Goal: Complete application form: Fill out and submit a form for a specific purpose

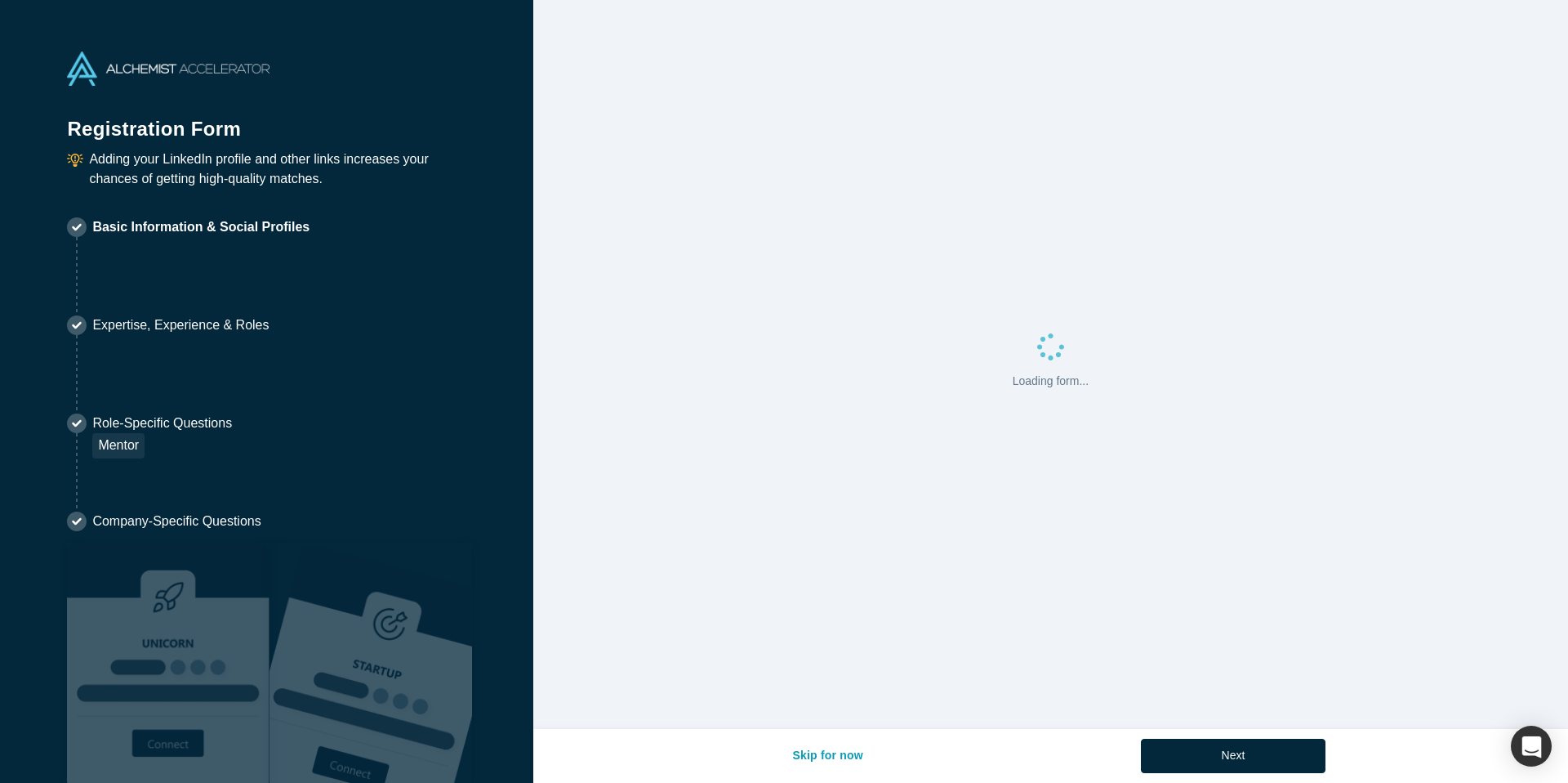
select select "US"
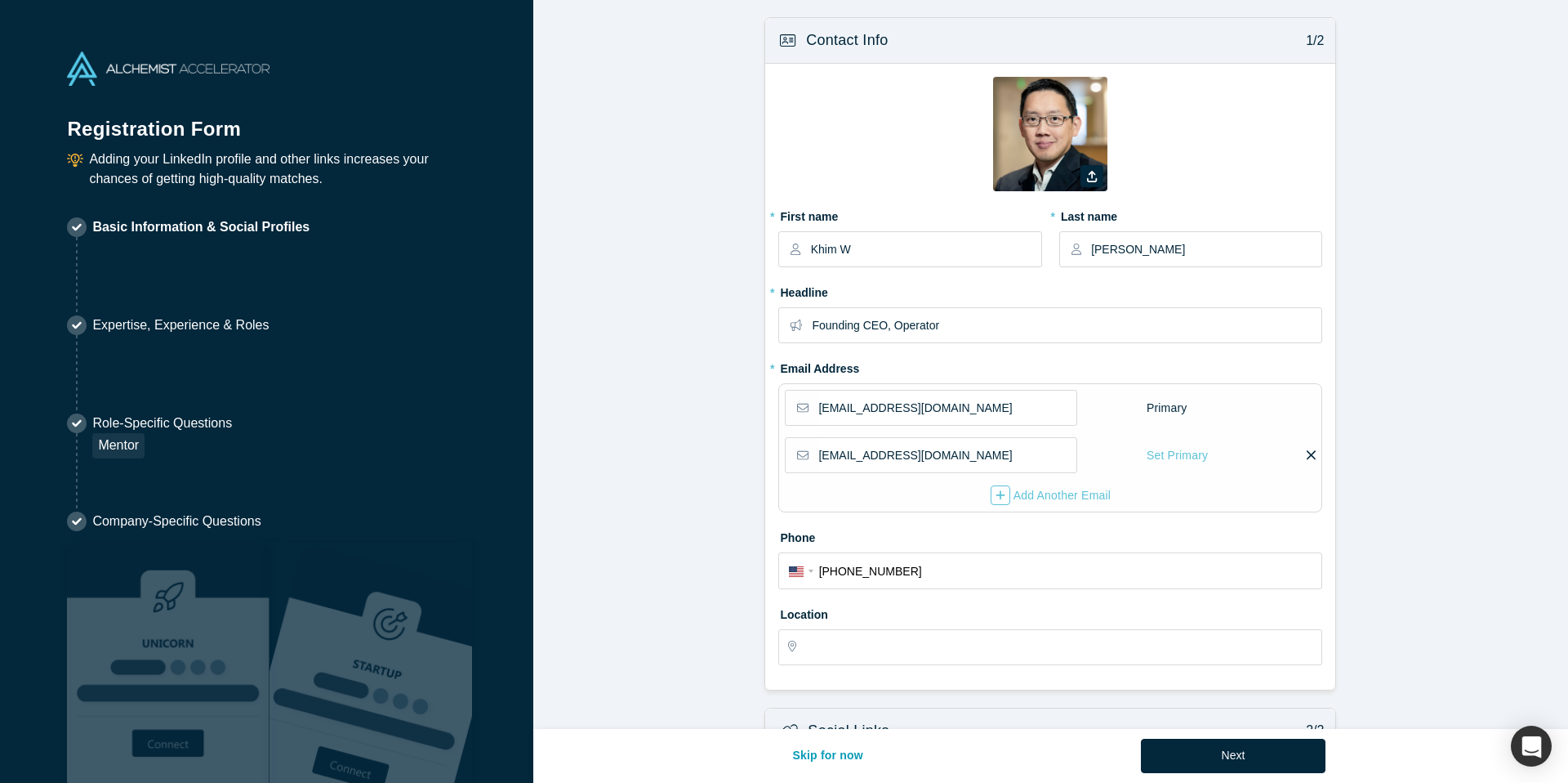
type input "[GEOGRAPHIC_DATA], [GEOGRAPHIC_DATA], [GEOGRAPHIC_DATA]"
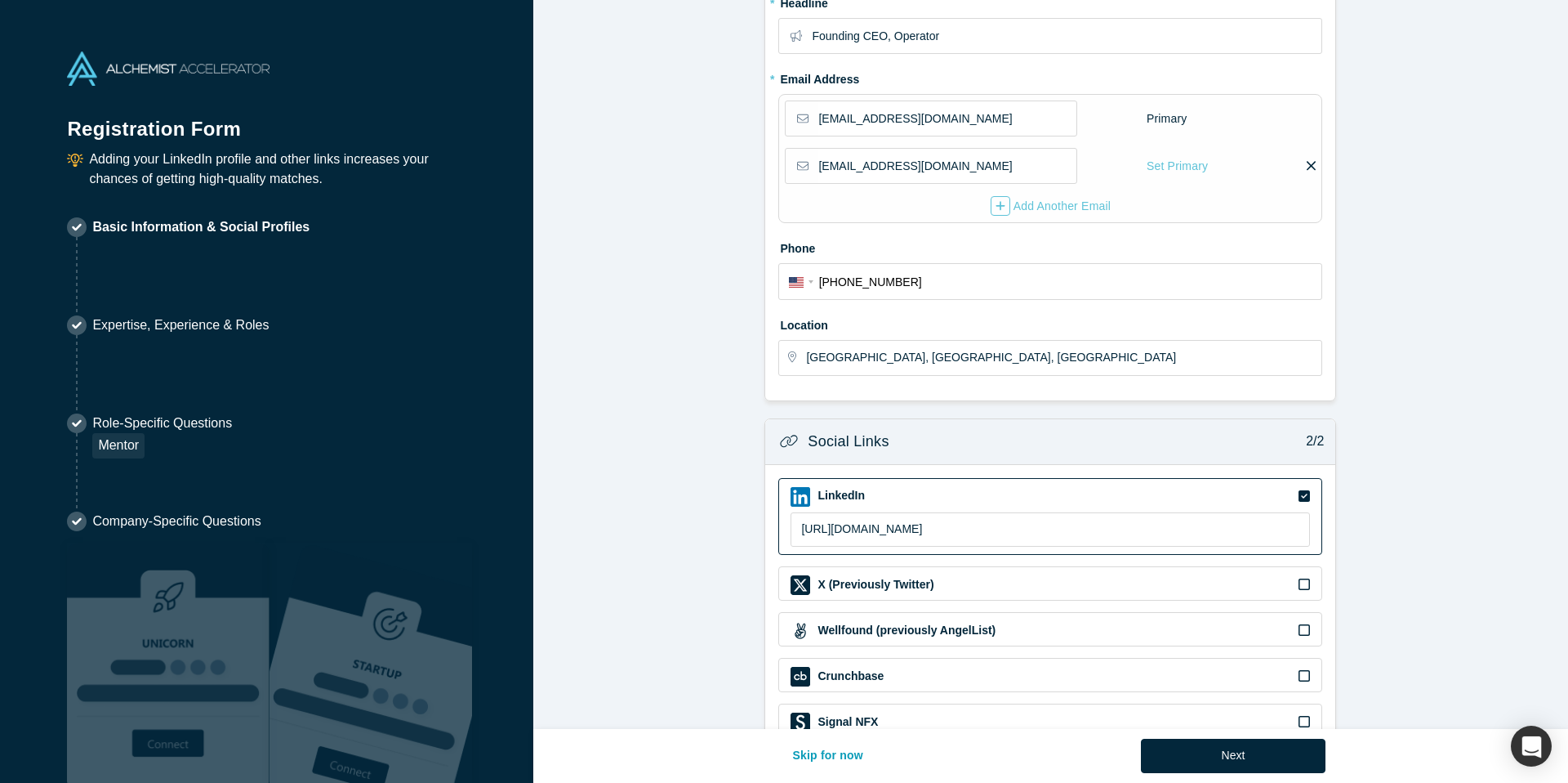
scroll to position [382, 0]
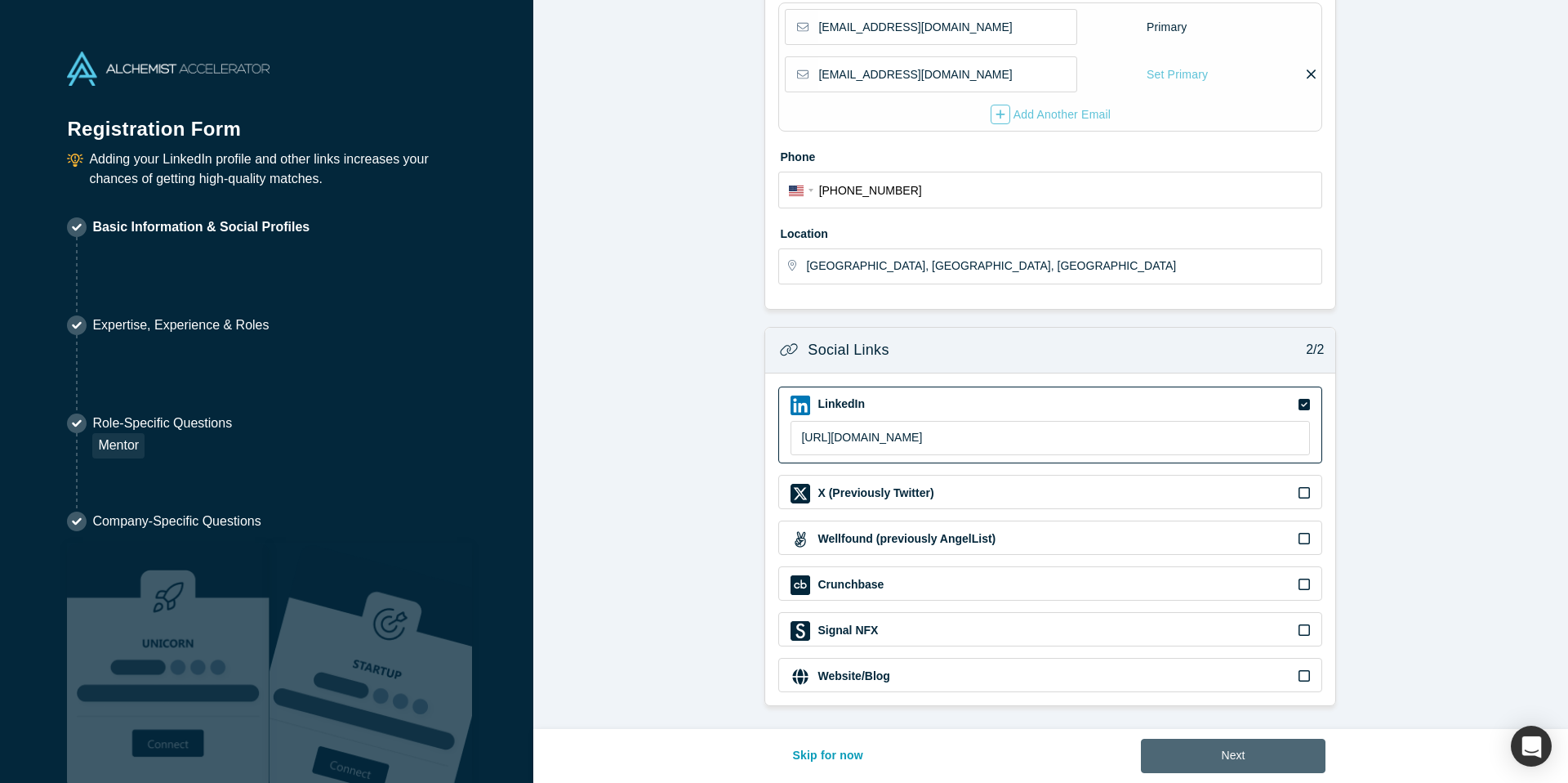
click at [1226, 758] on button "Next" at bounding box center [1233, 756] width 185 height 34
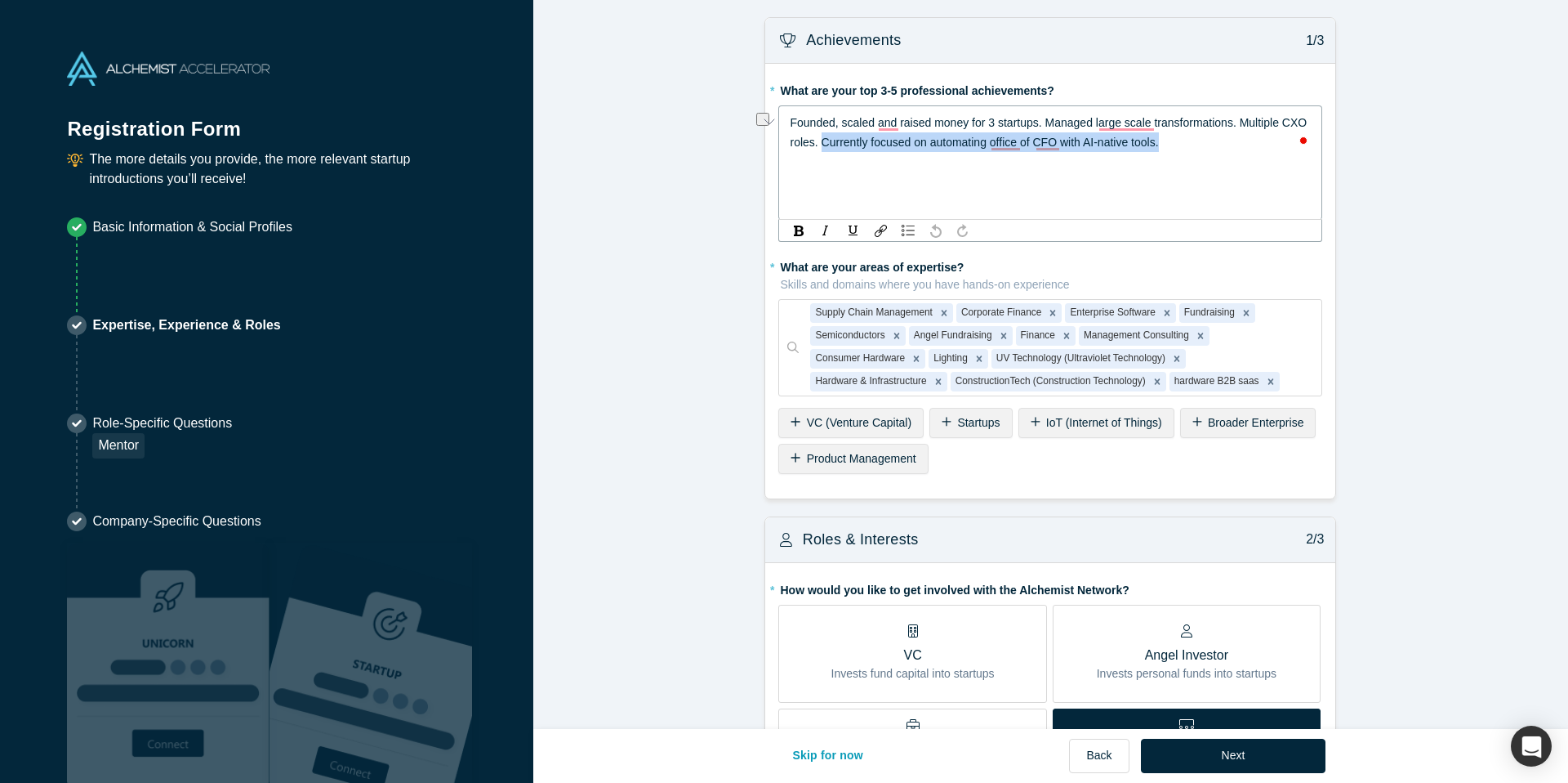
drag, startPoint x: 1181, startPoint y: 142, endPoint x: 824, endPoint y: 146, distance: 357.0
click at [824, 146] on div "Founded, scaled and raised money for 3 startups. Managed large scale transforma…" at bounding box center [1051, 132] width 522 height 39
click at [839, 417] on div "* What are your top 3-5 professional achievements? Founded, scaled and raised m…" at bounding box center [1051, 281] width 571 height 434
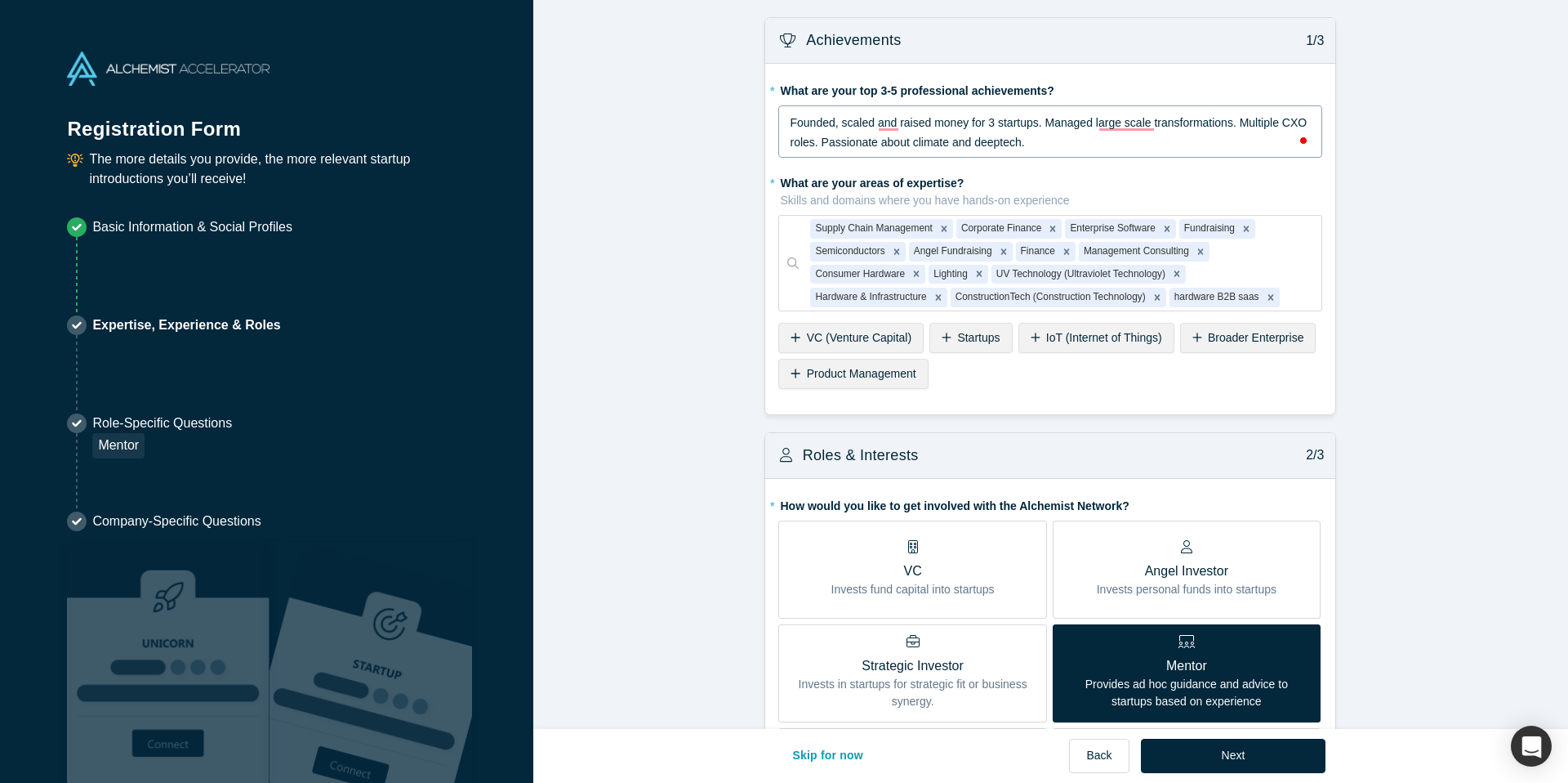
click at [795, 338] on icon at bounding box center [796, 337] width 9 height 9
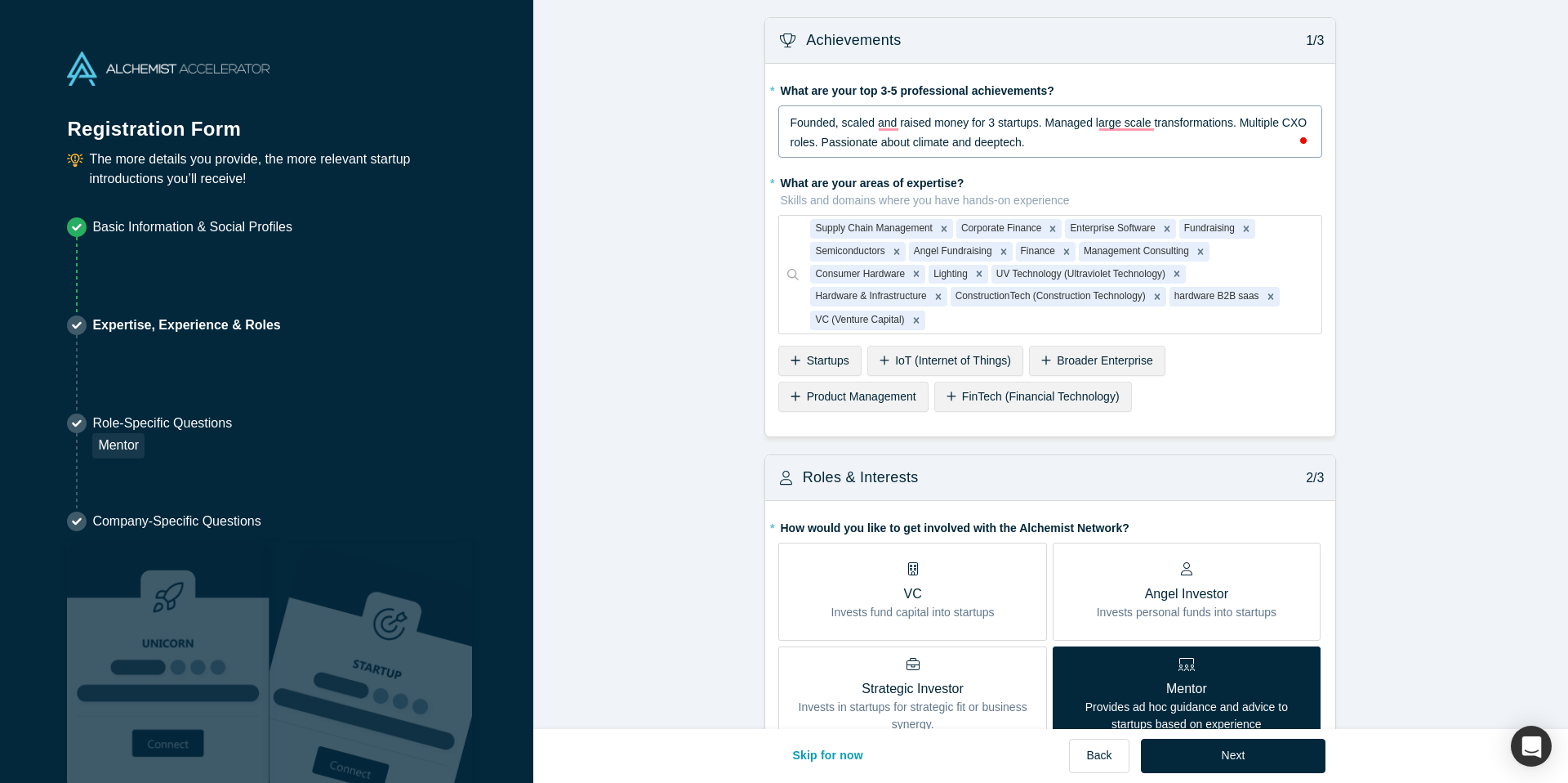
click at [1073, 142] on div "Founded, scaled and raised money for 3 startups. Managed large scale transforma…" at bounding box center [1051, 132] width 522 height 39
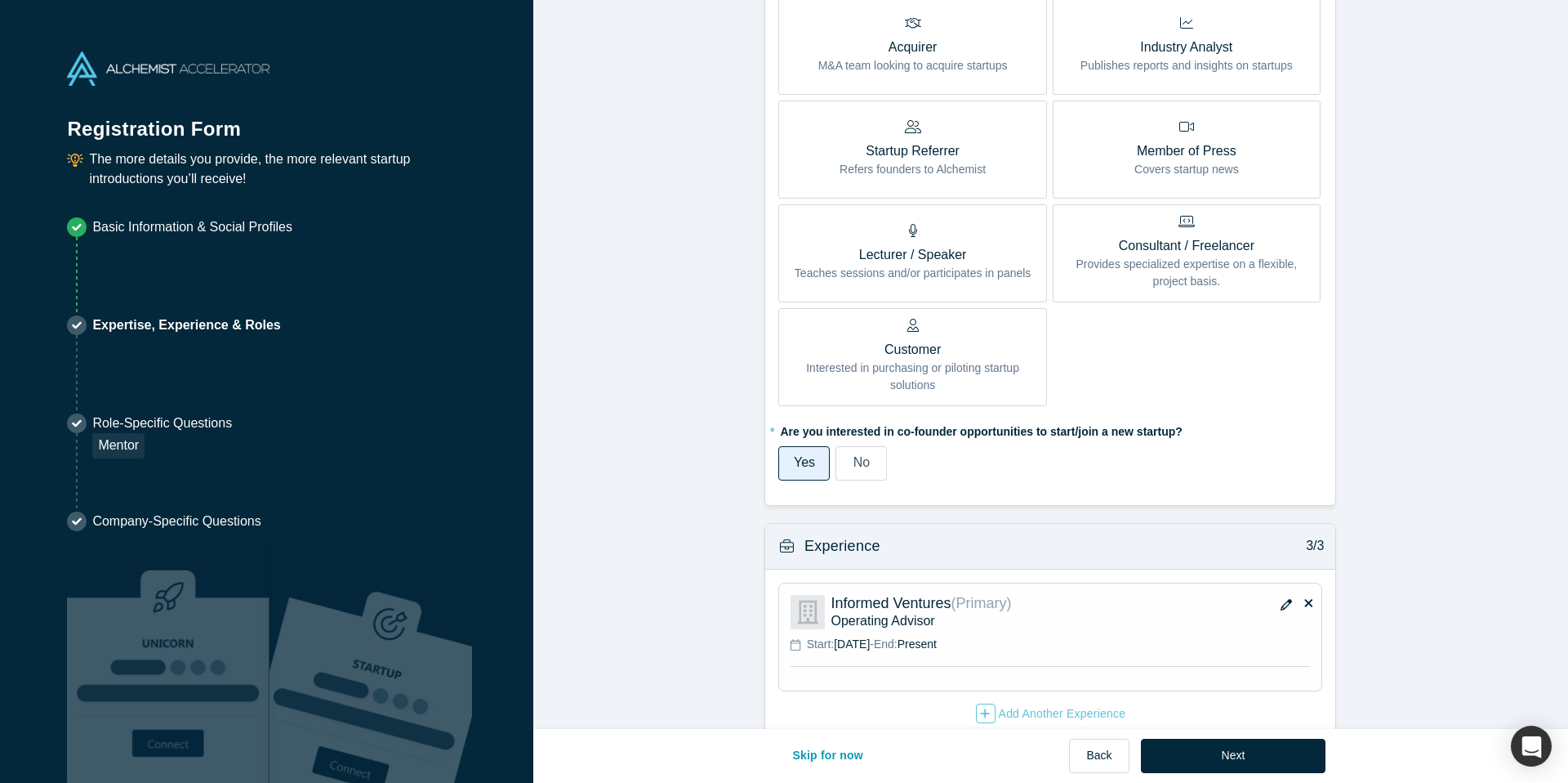
scroll to position [974, 0]
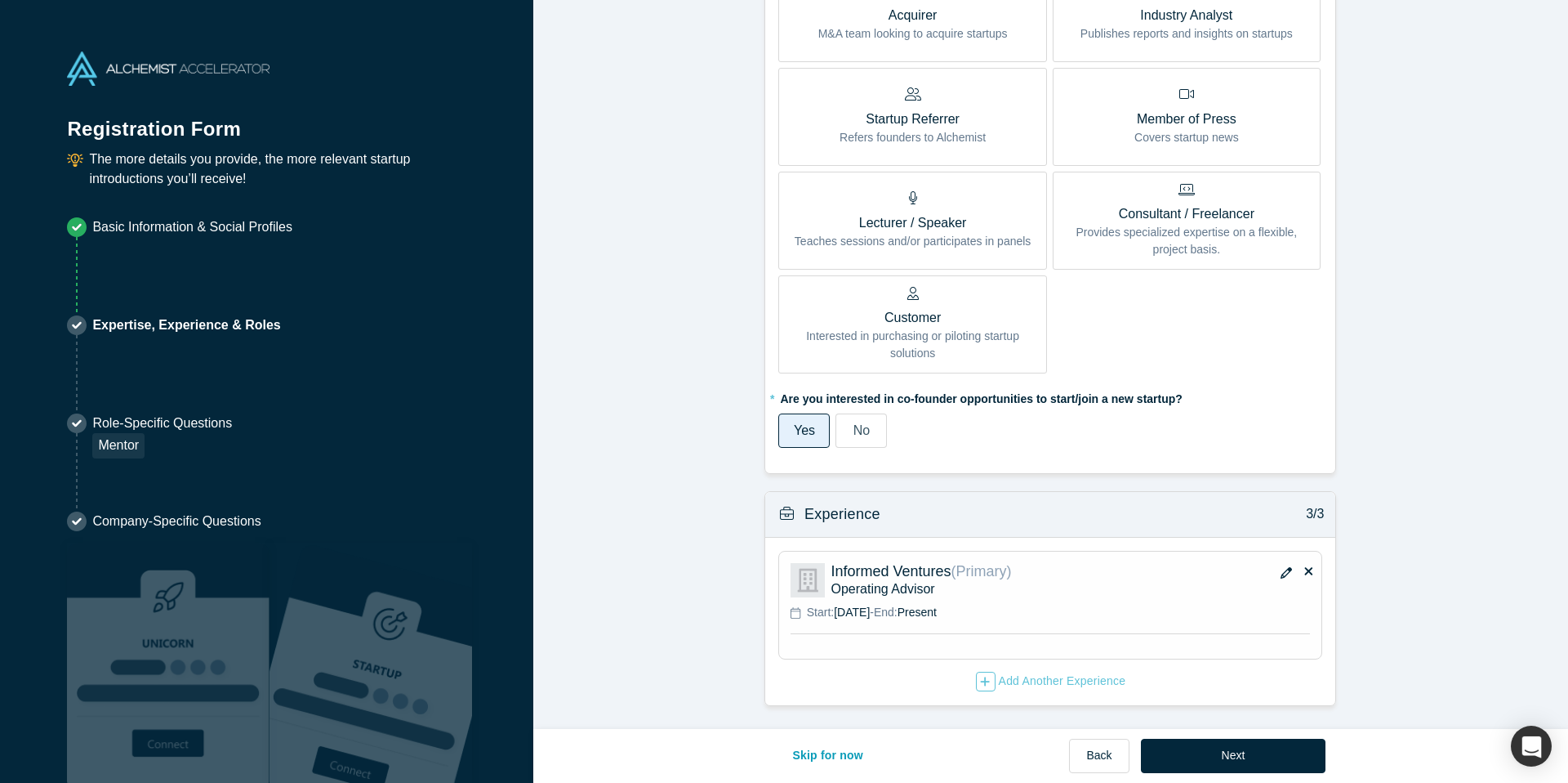
click at [863, 434] on span "No" at bounding box center [862, 430] width 16 height 14
click at [0, 0] on input "No" at bounding box center [0, 0] width 0 height 0
click at [982, 682] on icon "button" at bounding box center [986, 681] width 9 height 9
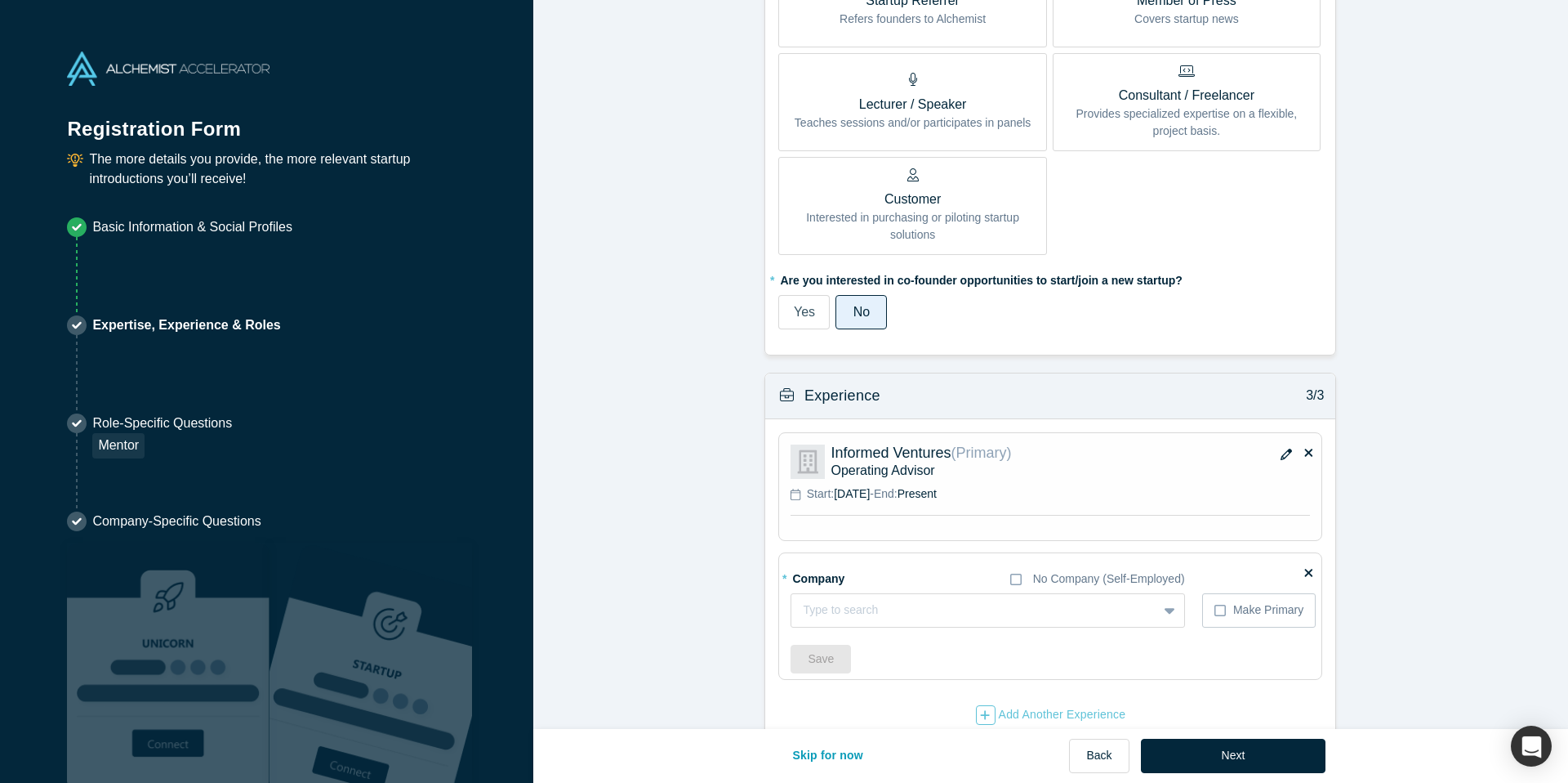
scroll to position [1042, 0]
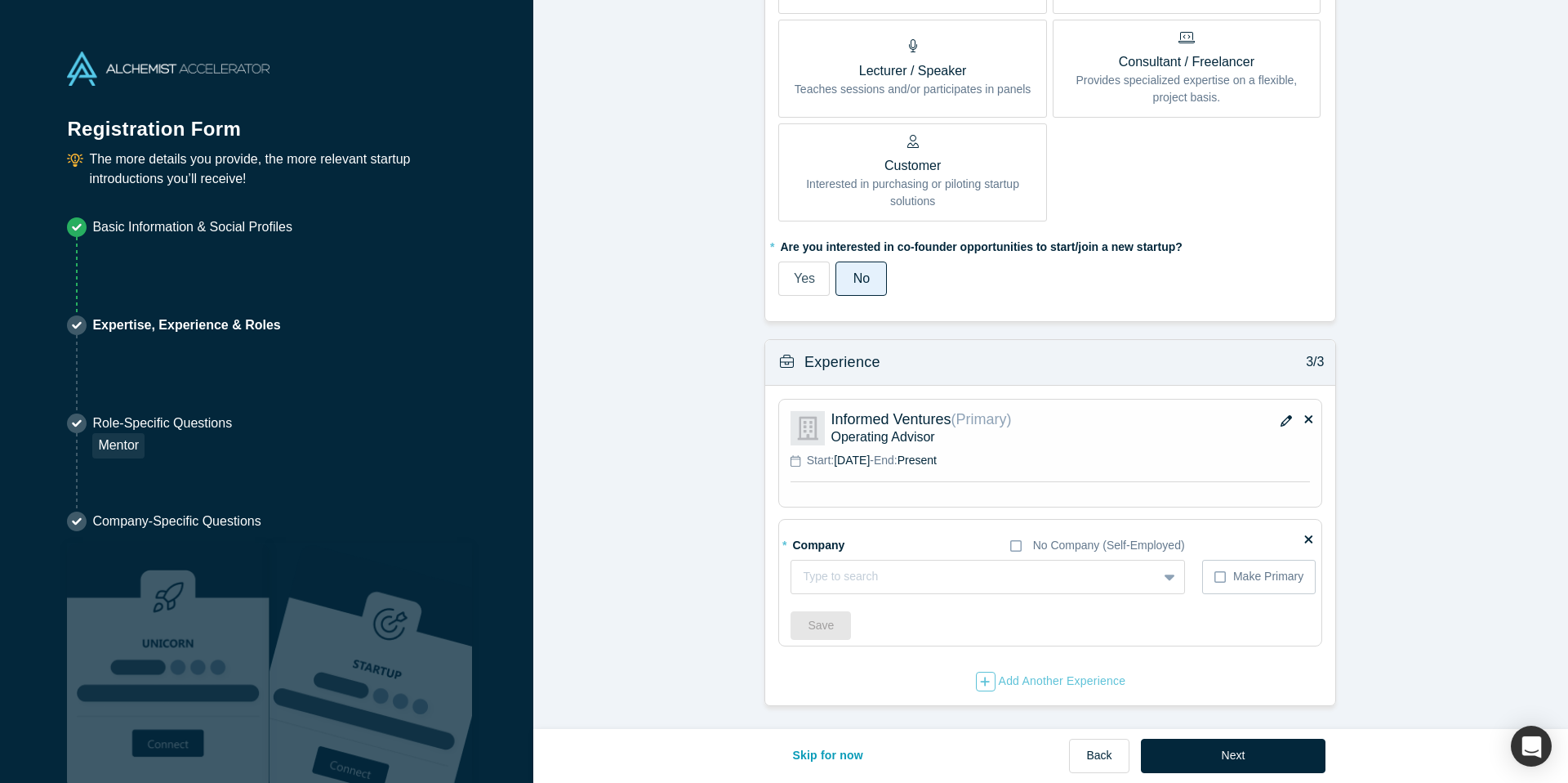
click at [1309, 539] on icon at bounding box center [1309, 539] width 8 height 8
click at [0, 0] on input "checkbox" at bounding box center [0, 0] width 0 height 0
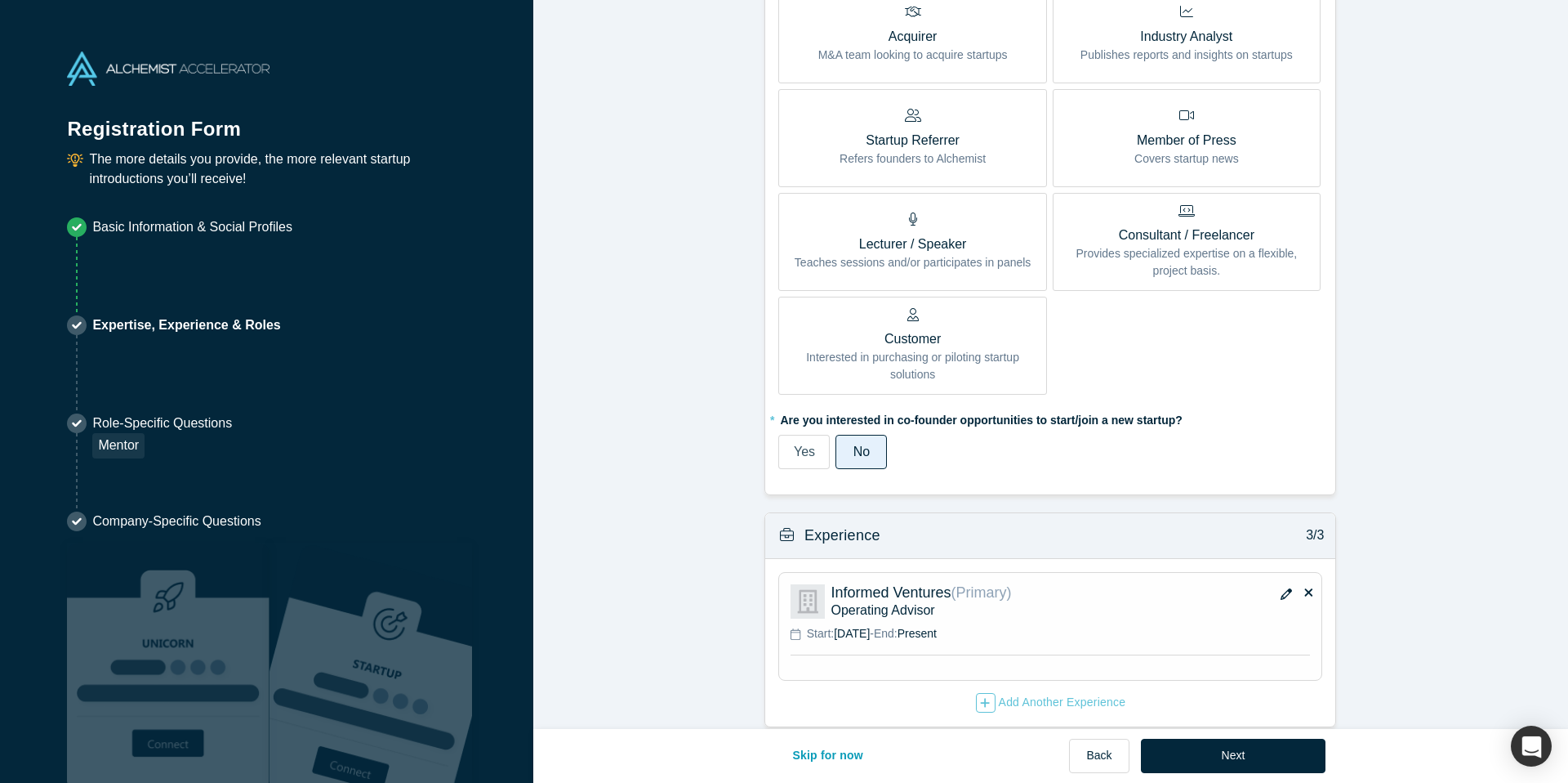
scroll to position [890, 0]
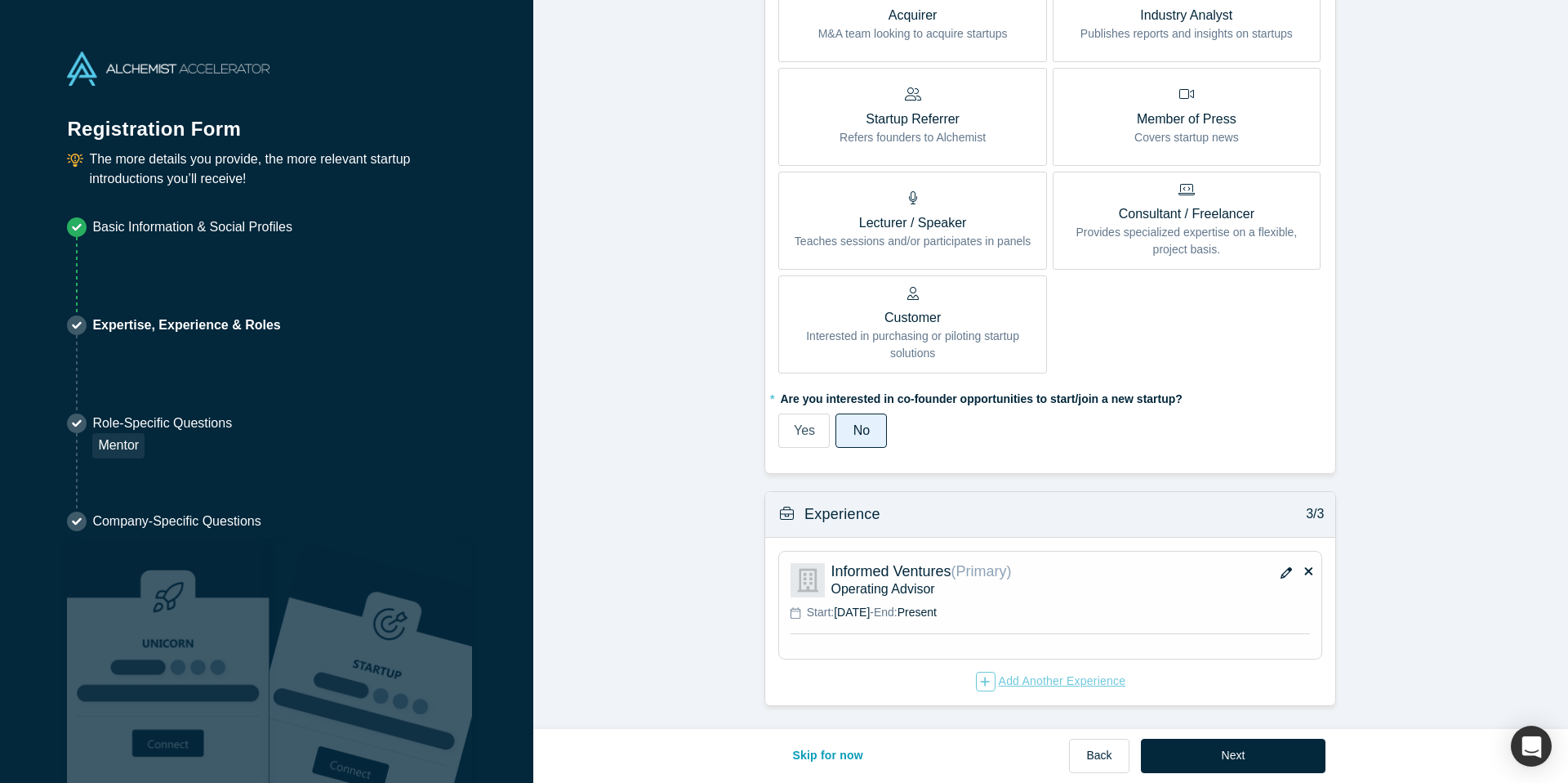
click at [983, 684] on icon "button" at bounding box center [986, 681] width 9 height 9
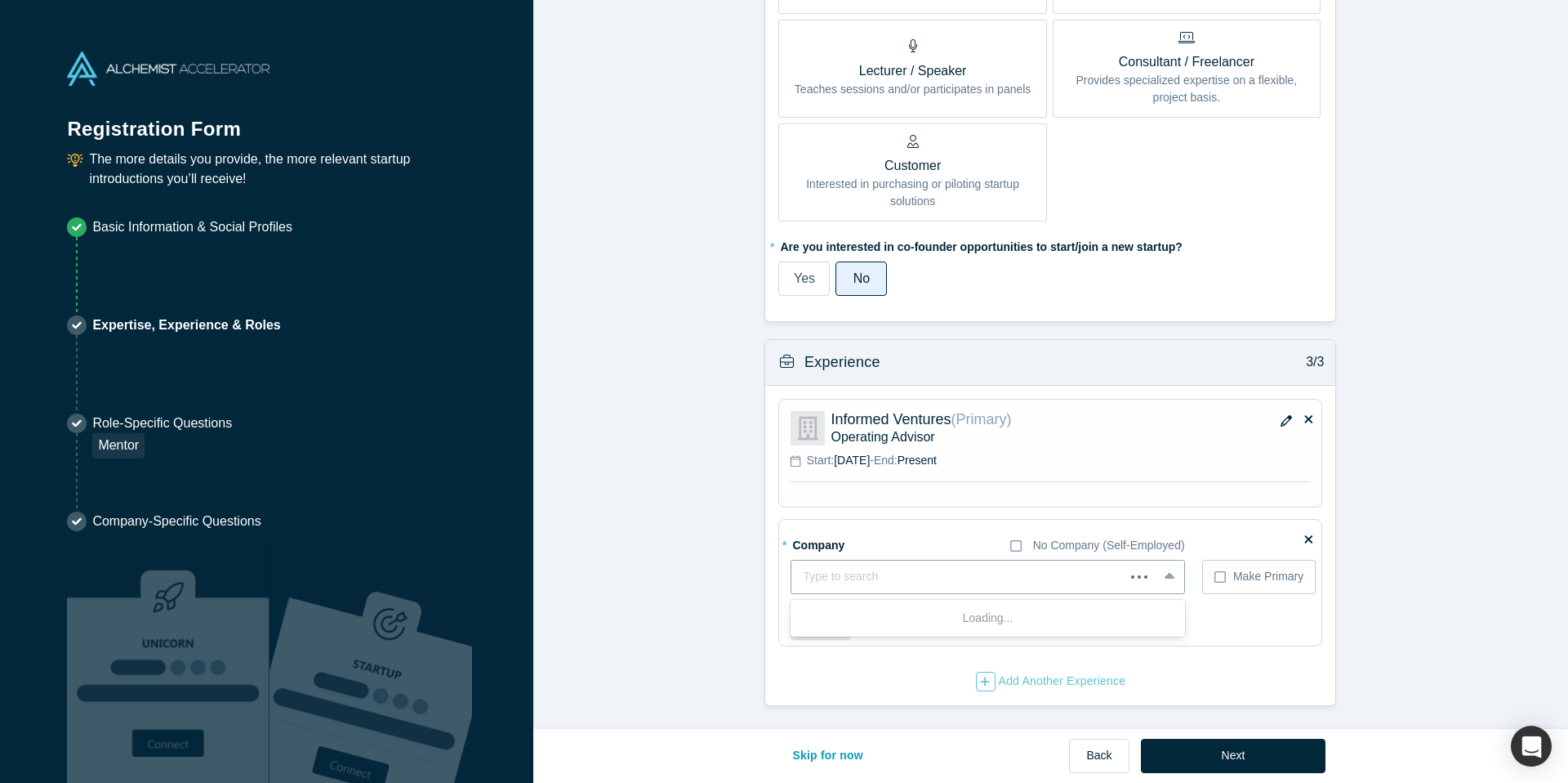
click at [1024, 572] on div at bounding box center [958, 576] width 310 height 21
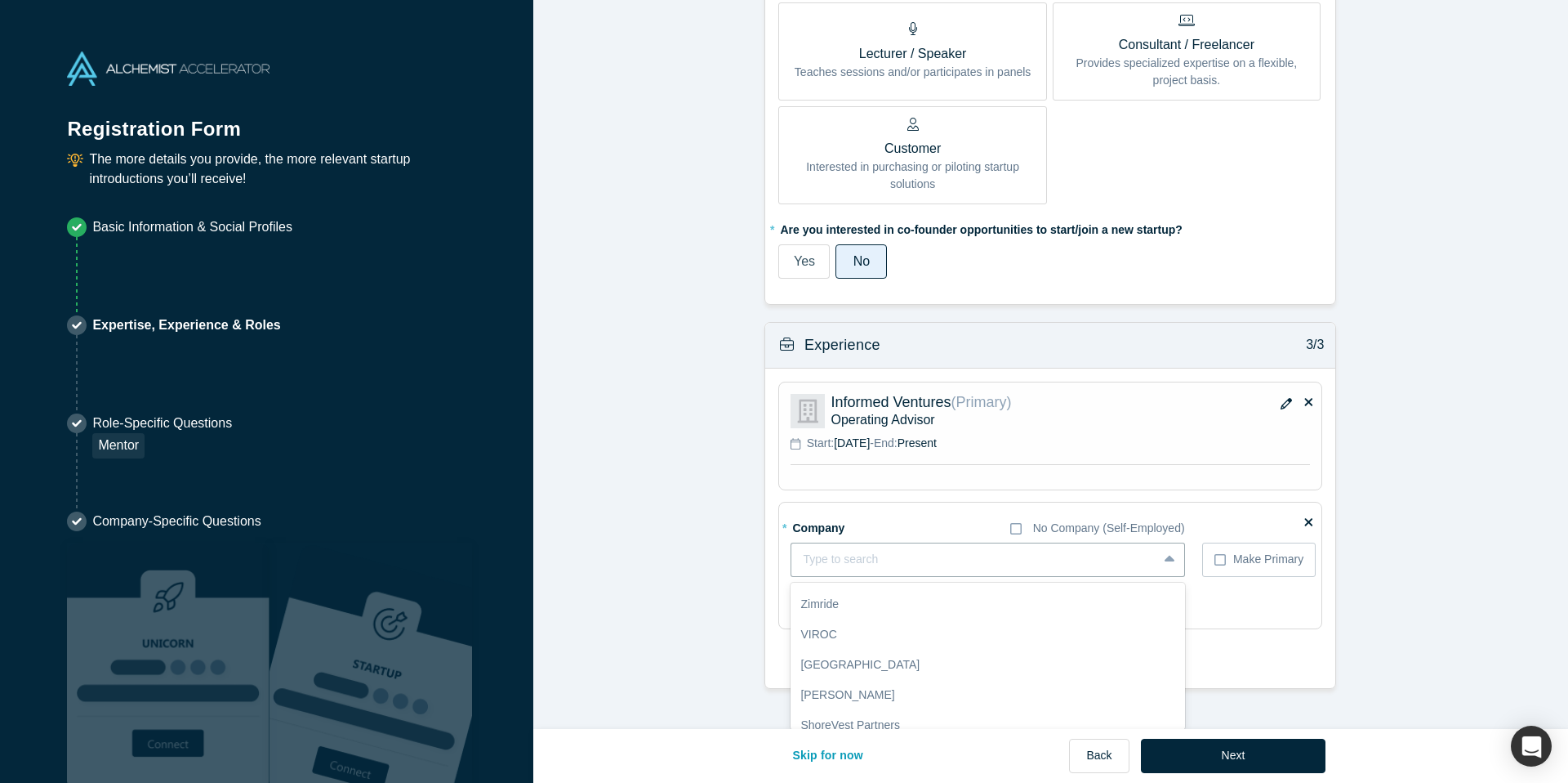
scroll to position [0, 0]
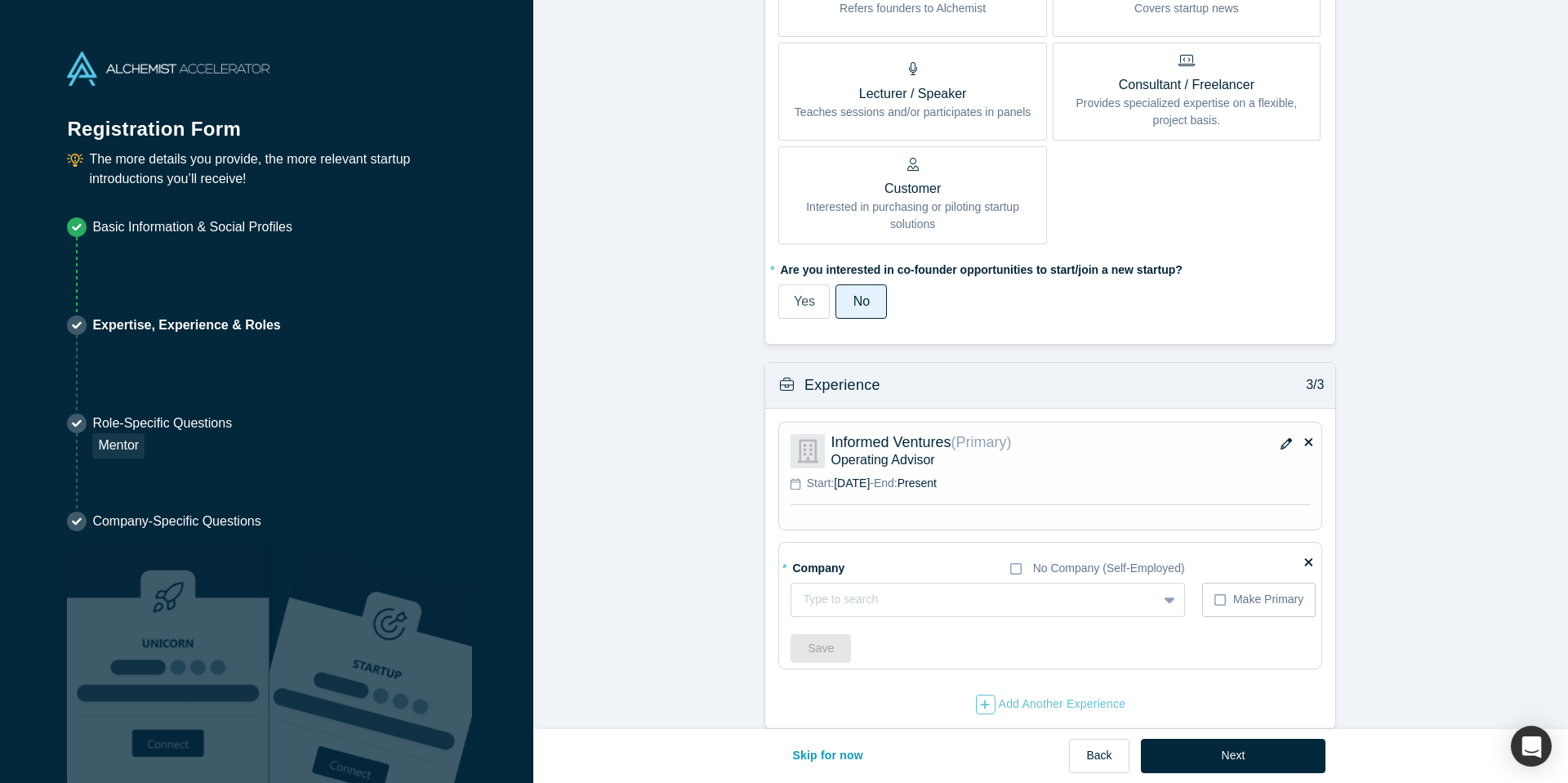
scroll to position [1042, 0]
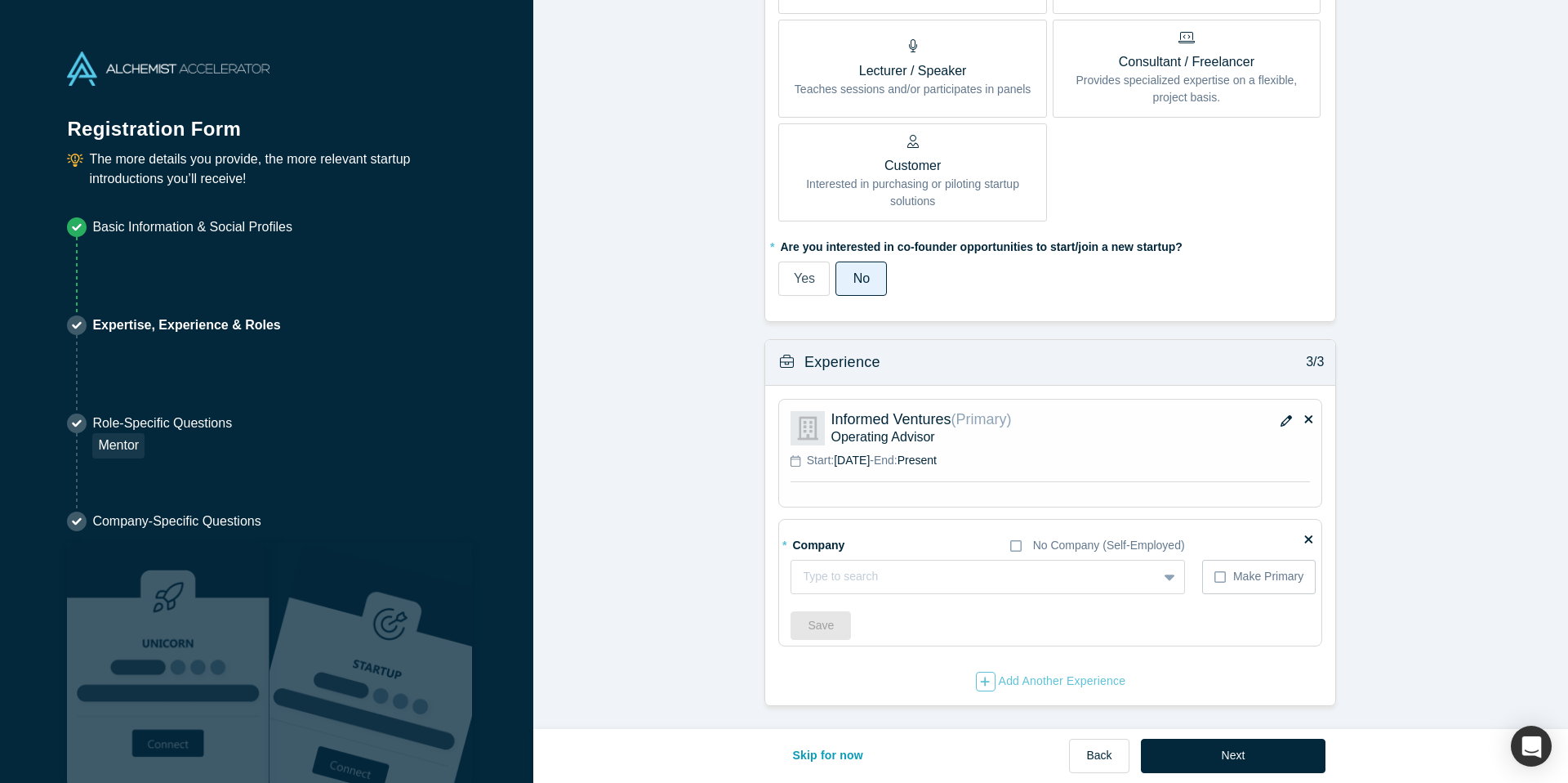
click at [1309, 539] on icon at bounding box center [1309, 539] width 8 height 8
click at [0, 0] on input "checkbox" at bounding box center [0, 0] width 0 height 0
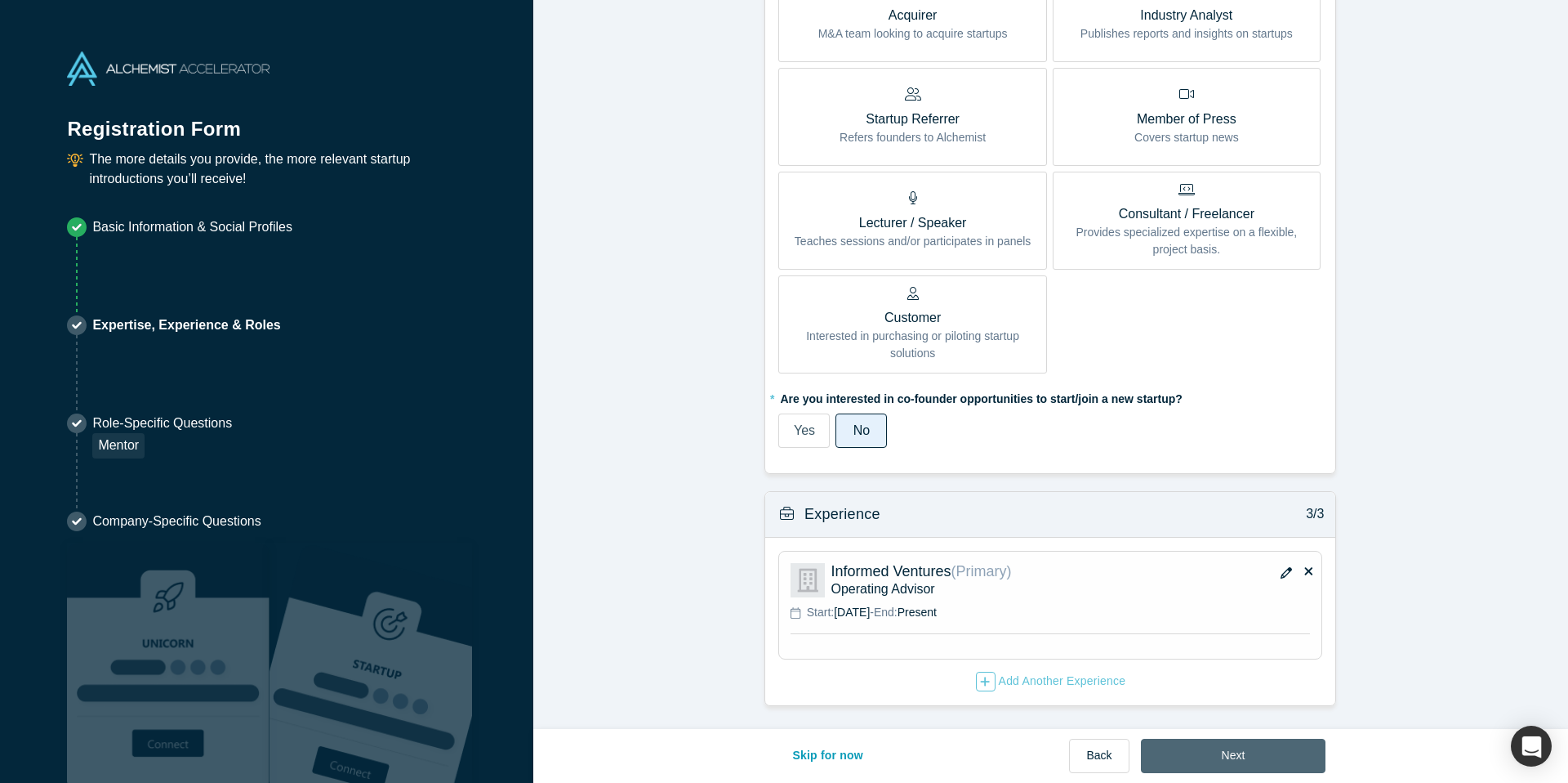
click at [1276, 754] on button "Next" at bounding box center [1233, 756] width 185 height 34
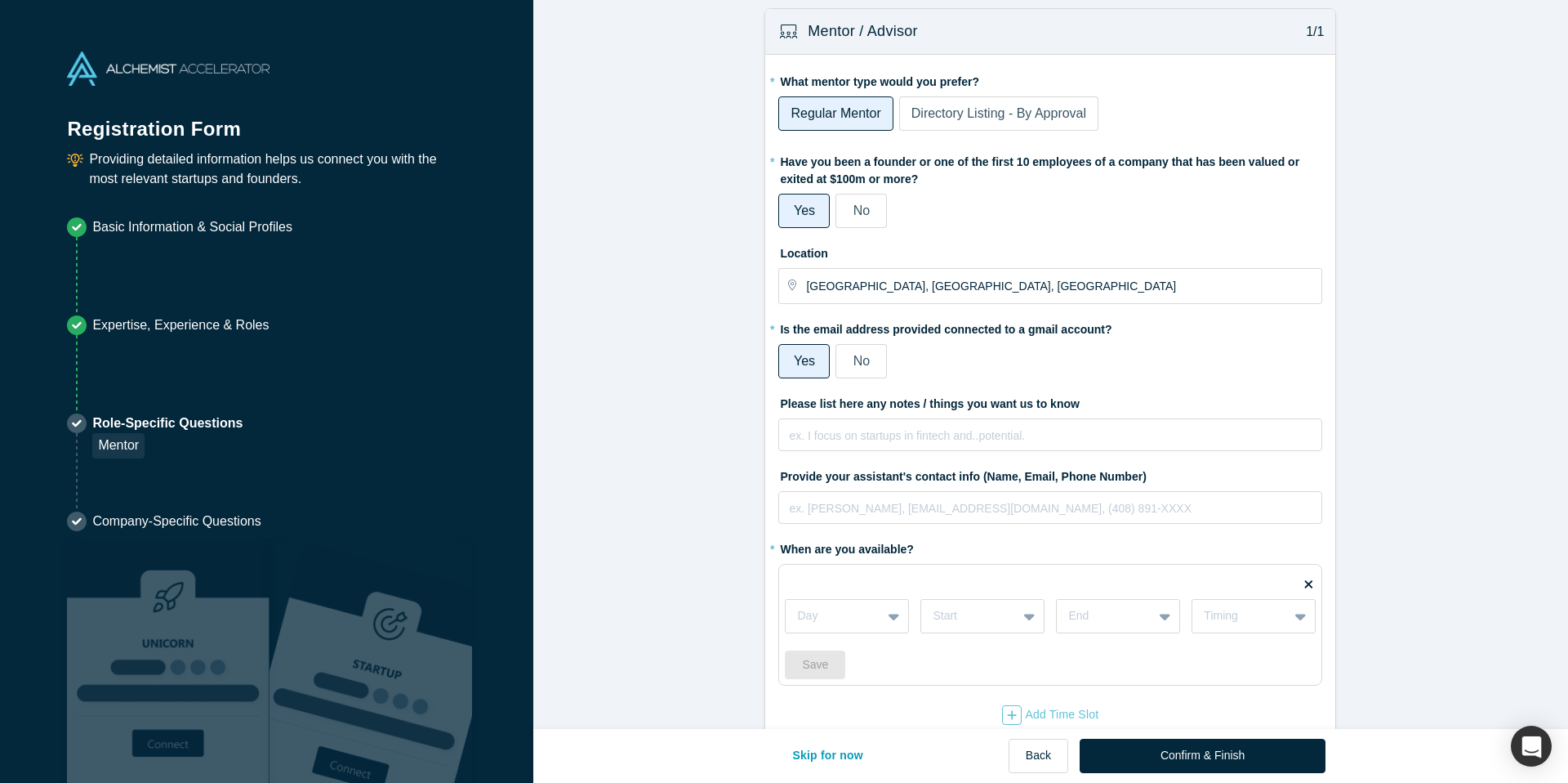
scroll to position [54, 0]
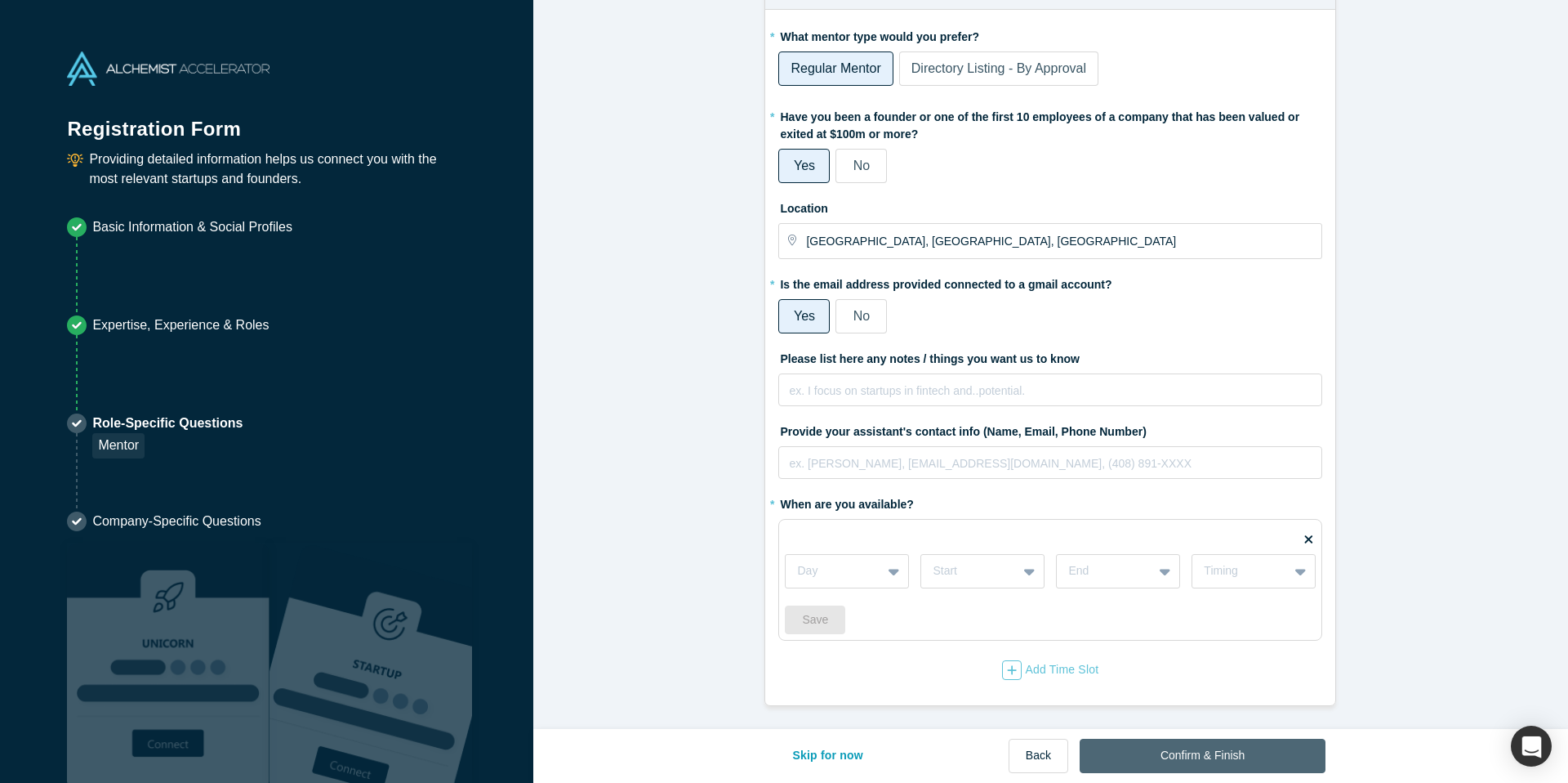
click at [1233, 755] on button "Confirm & Finish" at bounding box center [1202, 756] width 246 height 34
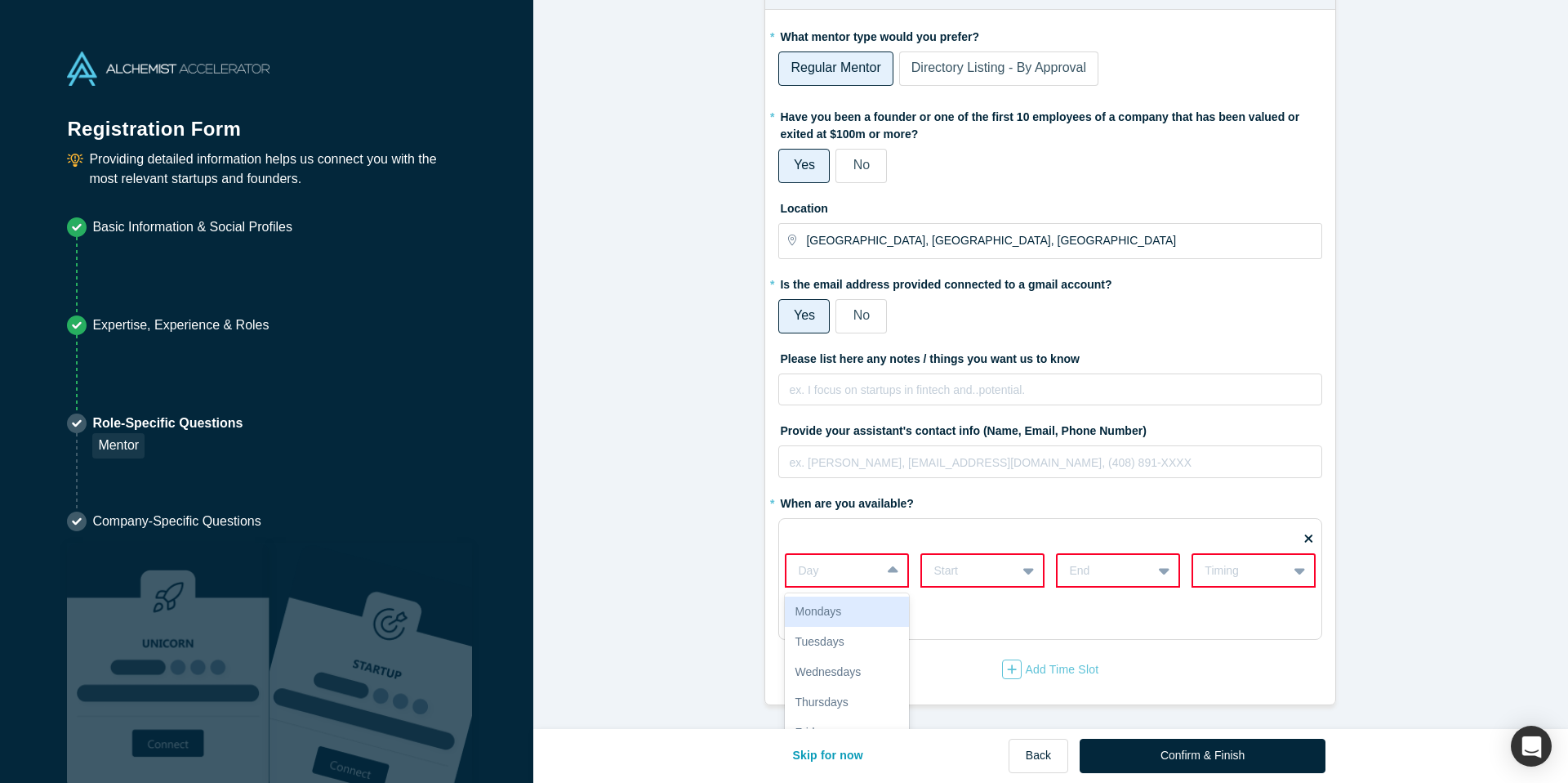
scroll to position [172, 0]
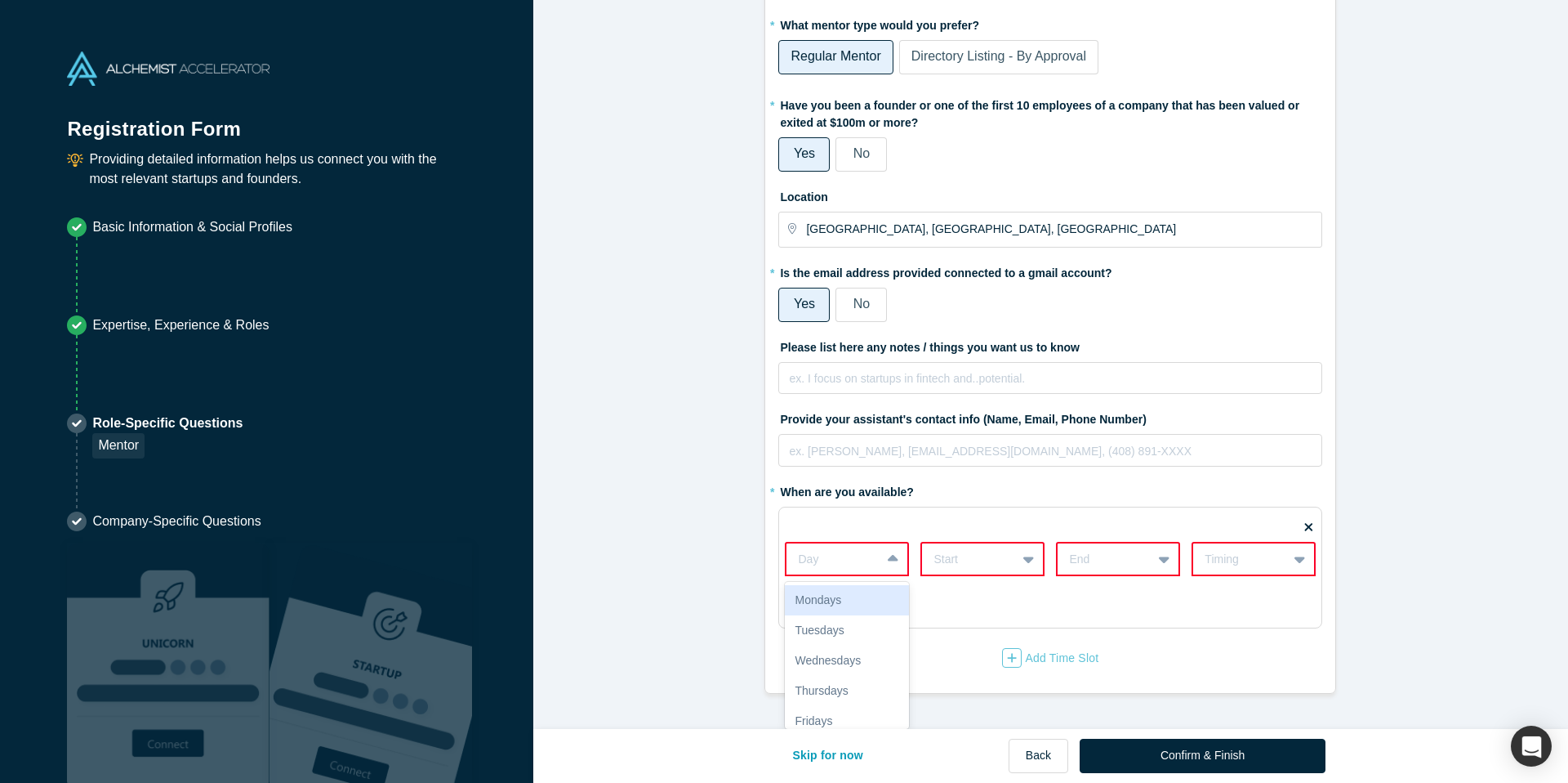
click at [891, 575] on div "Day" at bounding box center [848, 559] width 125 height 34
click at [885, 707] on div "Fridays" at bounding box center [848, 721] width 125 height 30
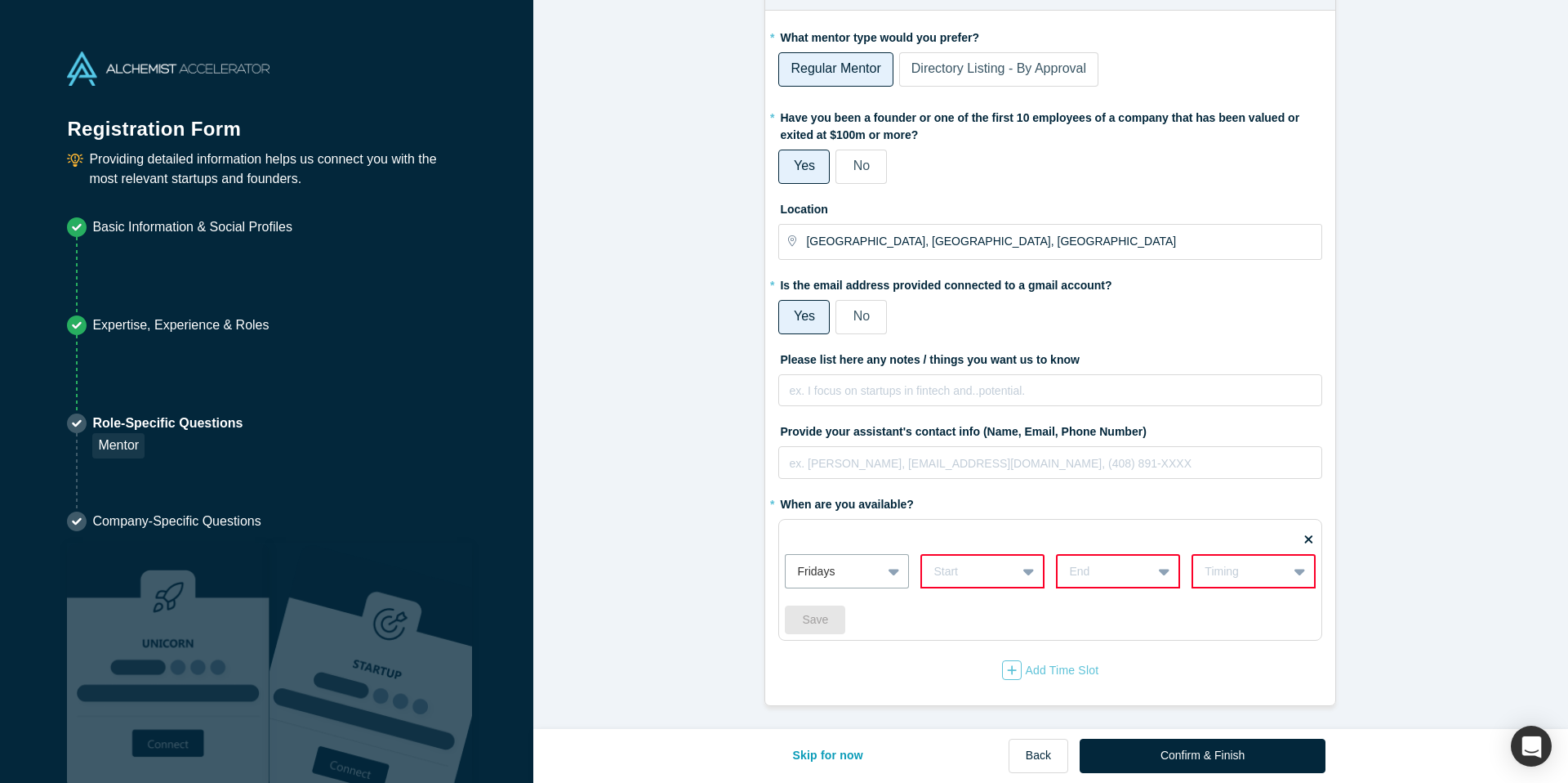
click at [996, 571] on div "Start" at bounding box center [970, 572] width 94 height 27
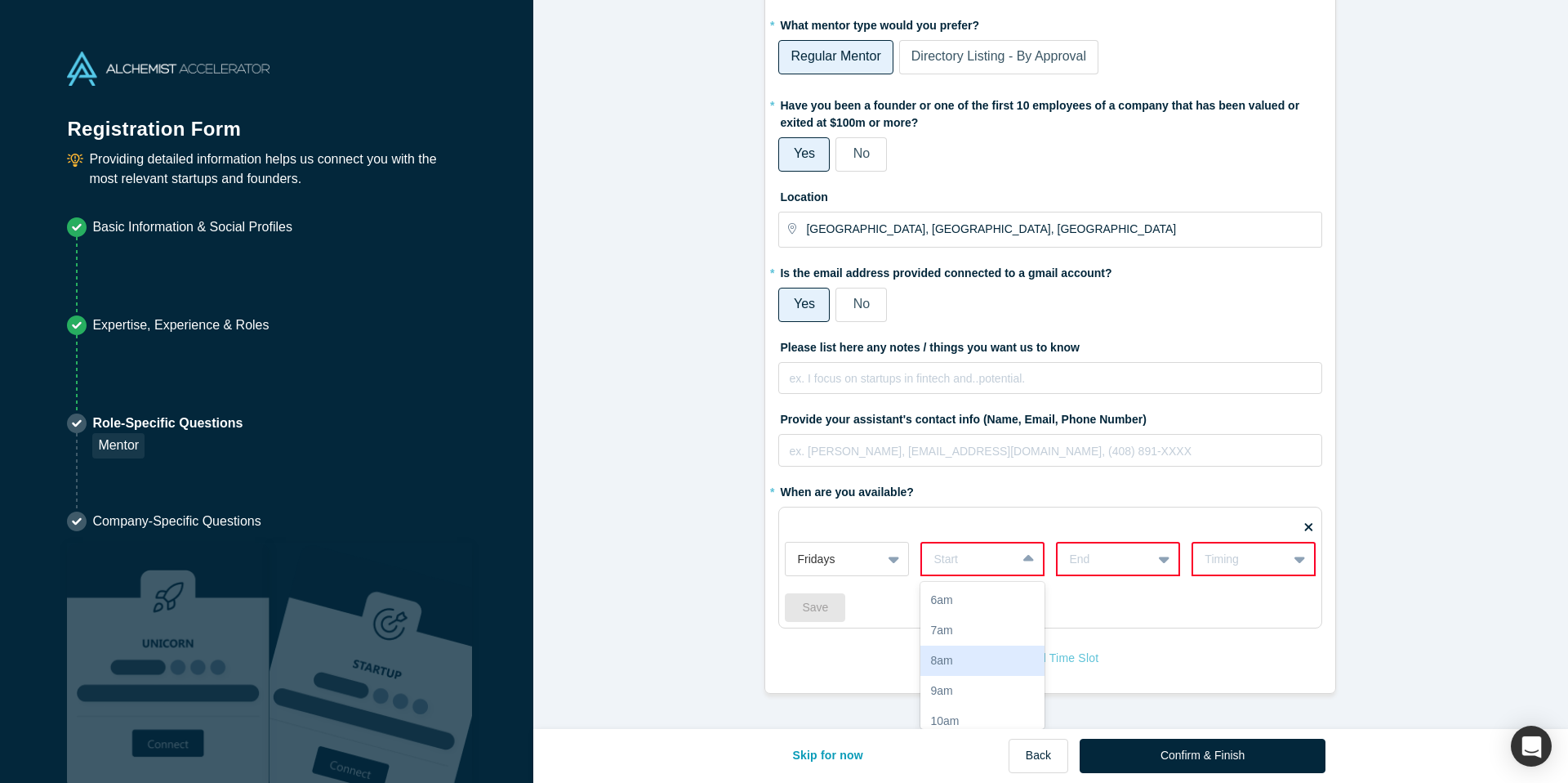
drag, startPoint x: 994, startPoint y: 657, endPoint x: 1043, endPoint y: 605, distance: 71.4
click at [994, 657] on div "8am" at bounding box center [983, 660] width 125 height 30
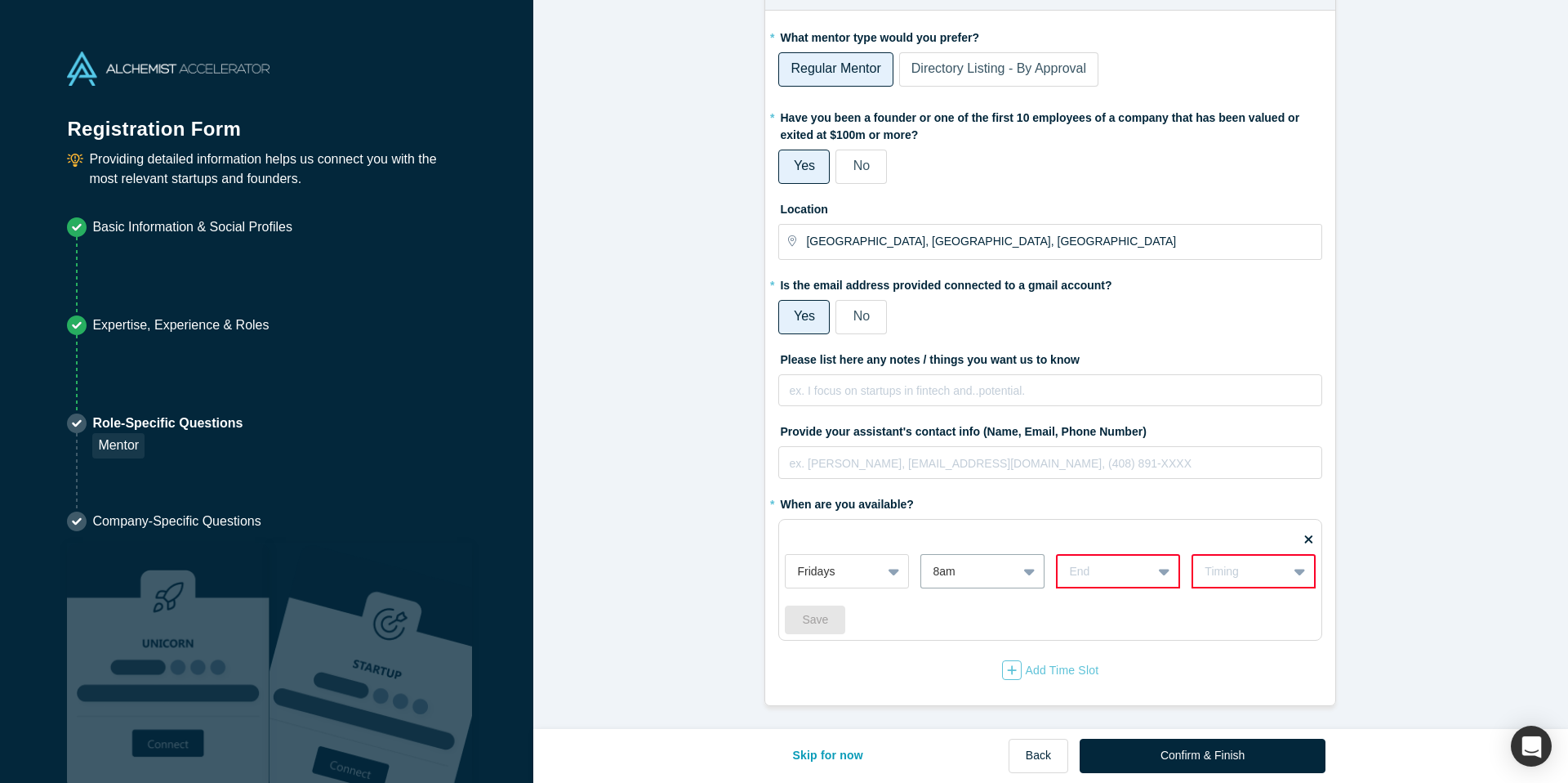
click at [1138, 565] on div at bounding box center [1105, 572] width 71 height 21
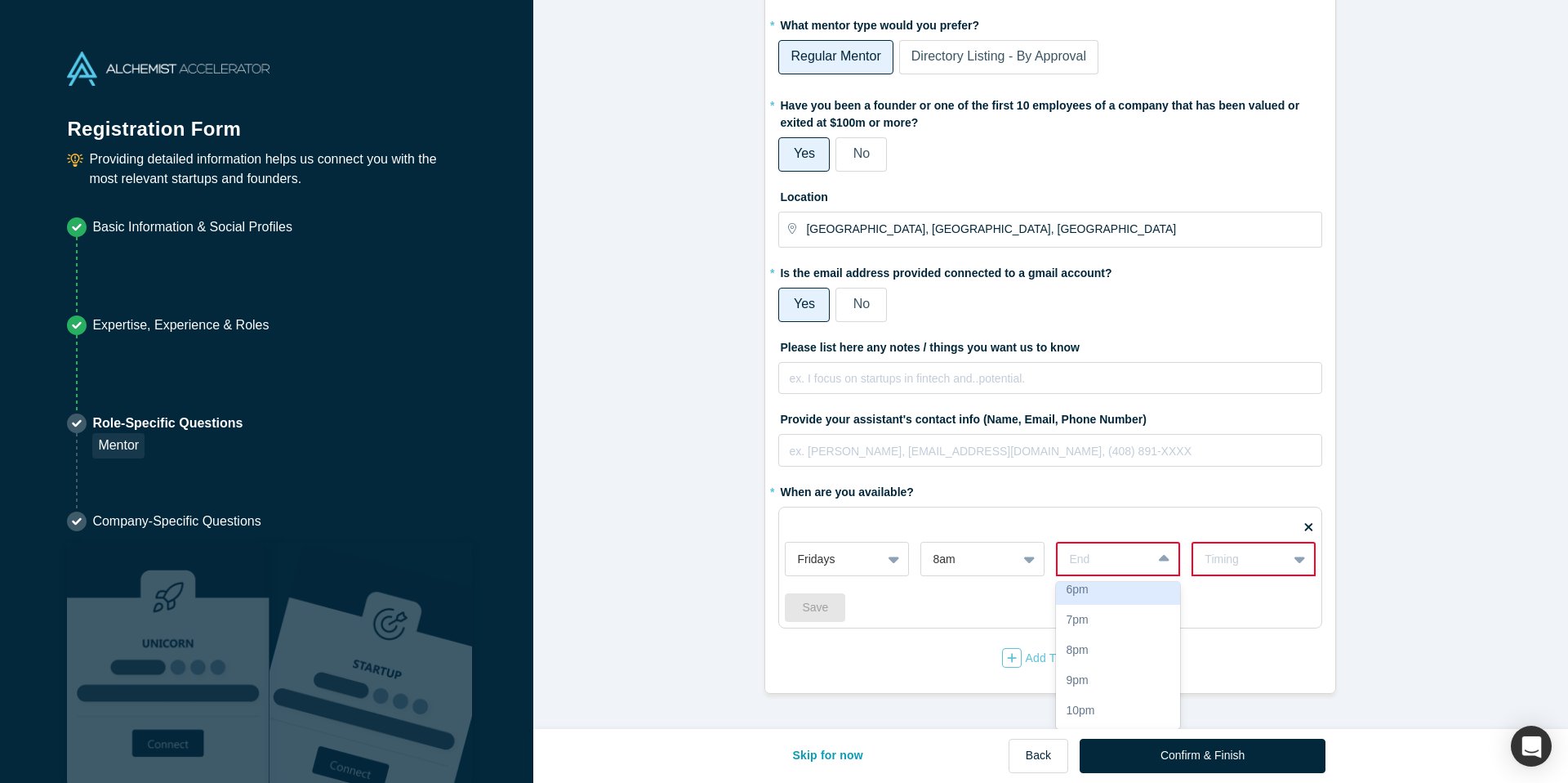
scroll to position [322, 0]
click at [1122, 609] on div "5pm" at bounding box center [1118, 610] width 125 height 30
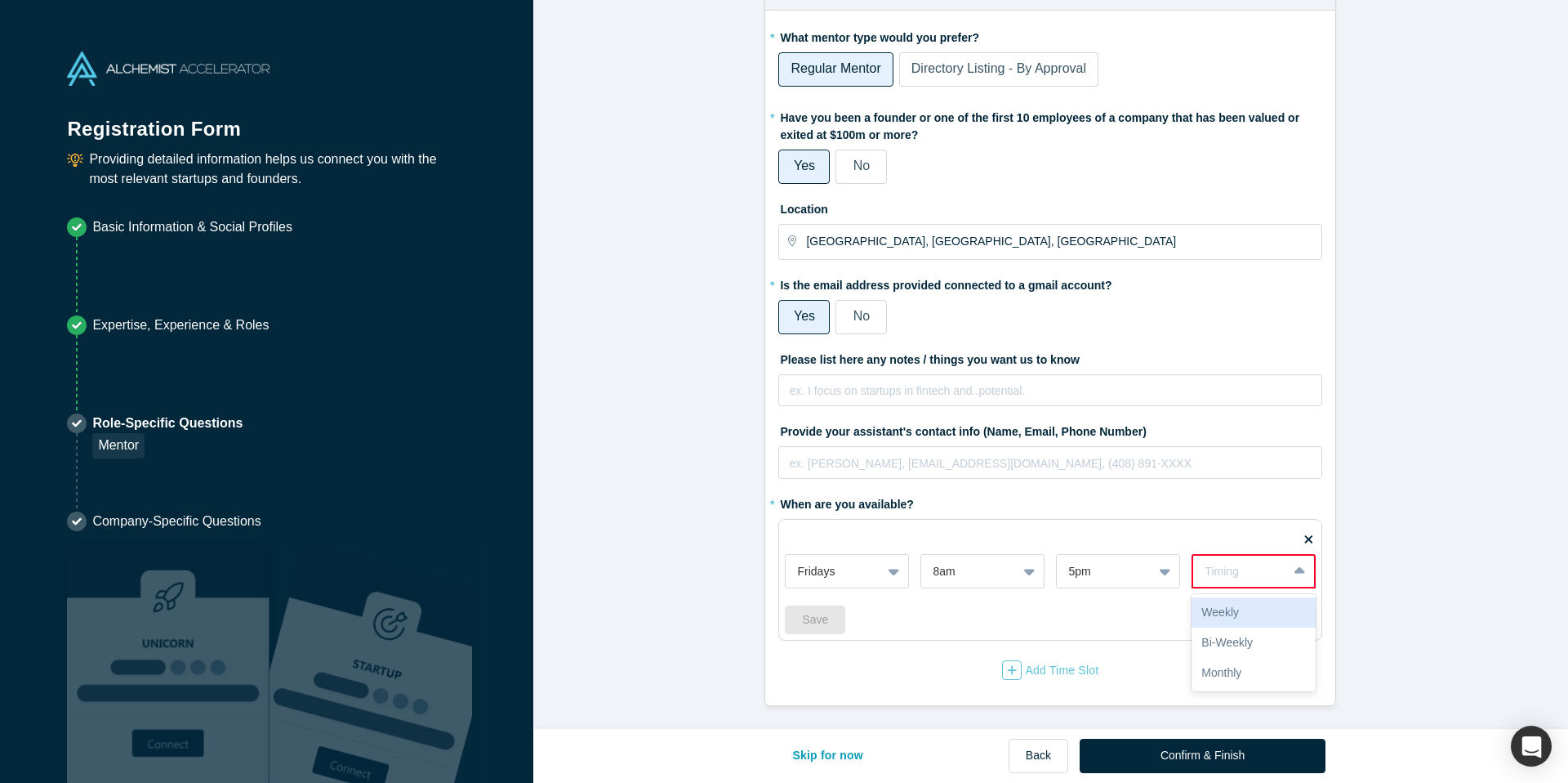
click at [1234, 575] on div "Timing" at bounding box center [1240, 571] width 71 height 17
click at [1234, 605] on div "Weekly" at bounding box center [1254, 611] width 125 height 30
click at [821, 623] on button "Save" at bounding box center [815, 620] width 60 height 29
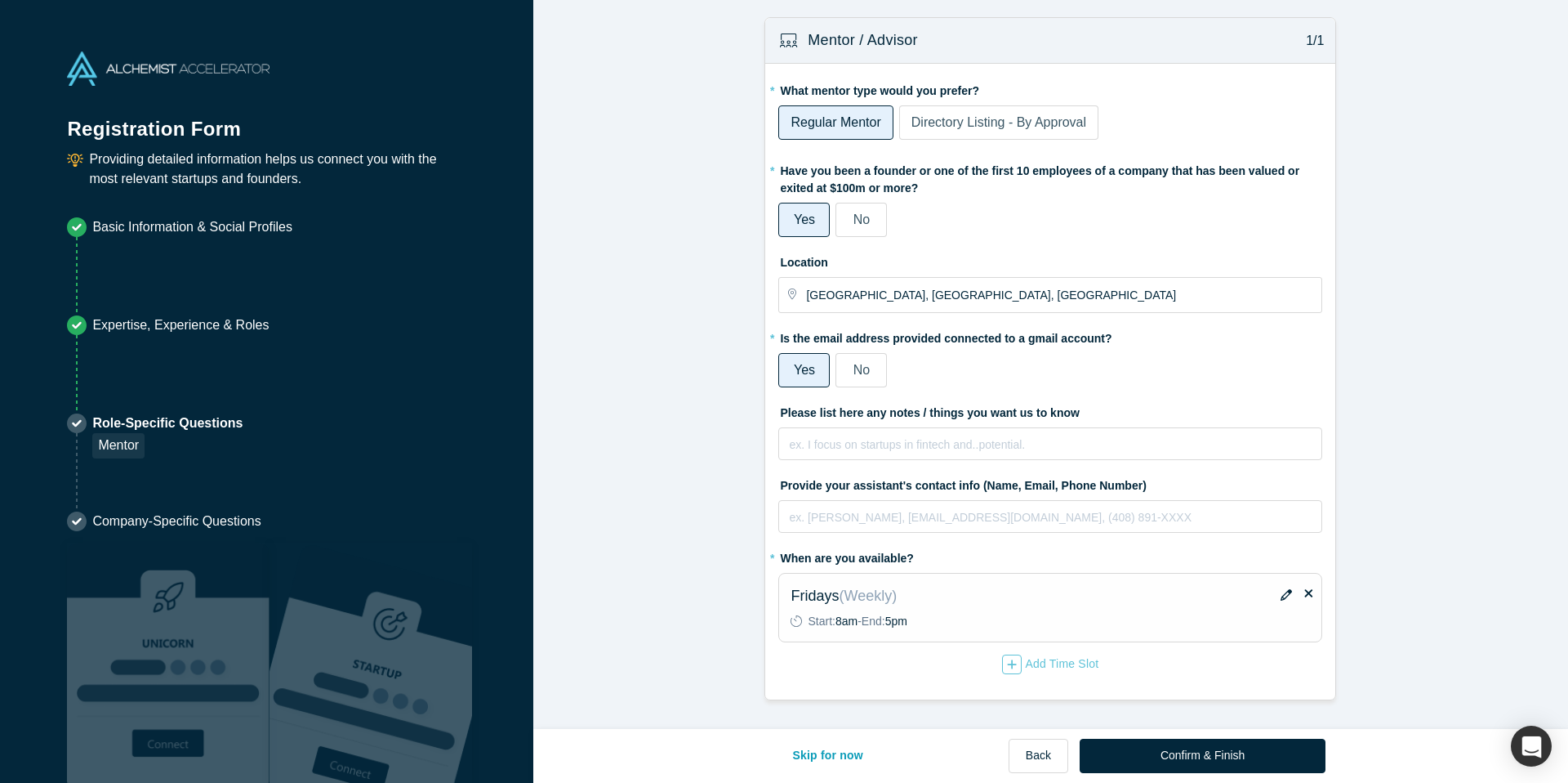
scroll to position [0, 0]
click at [1008, 666] on icon "button" at bounding box center [1012, 664] width 10 height 12
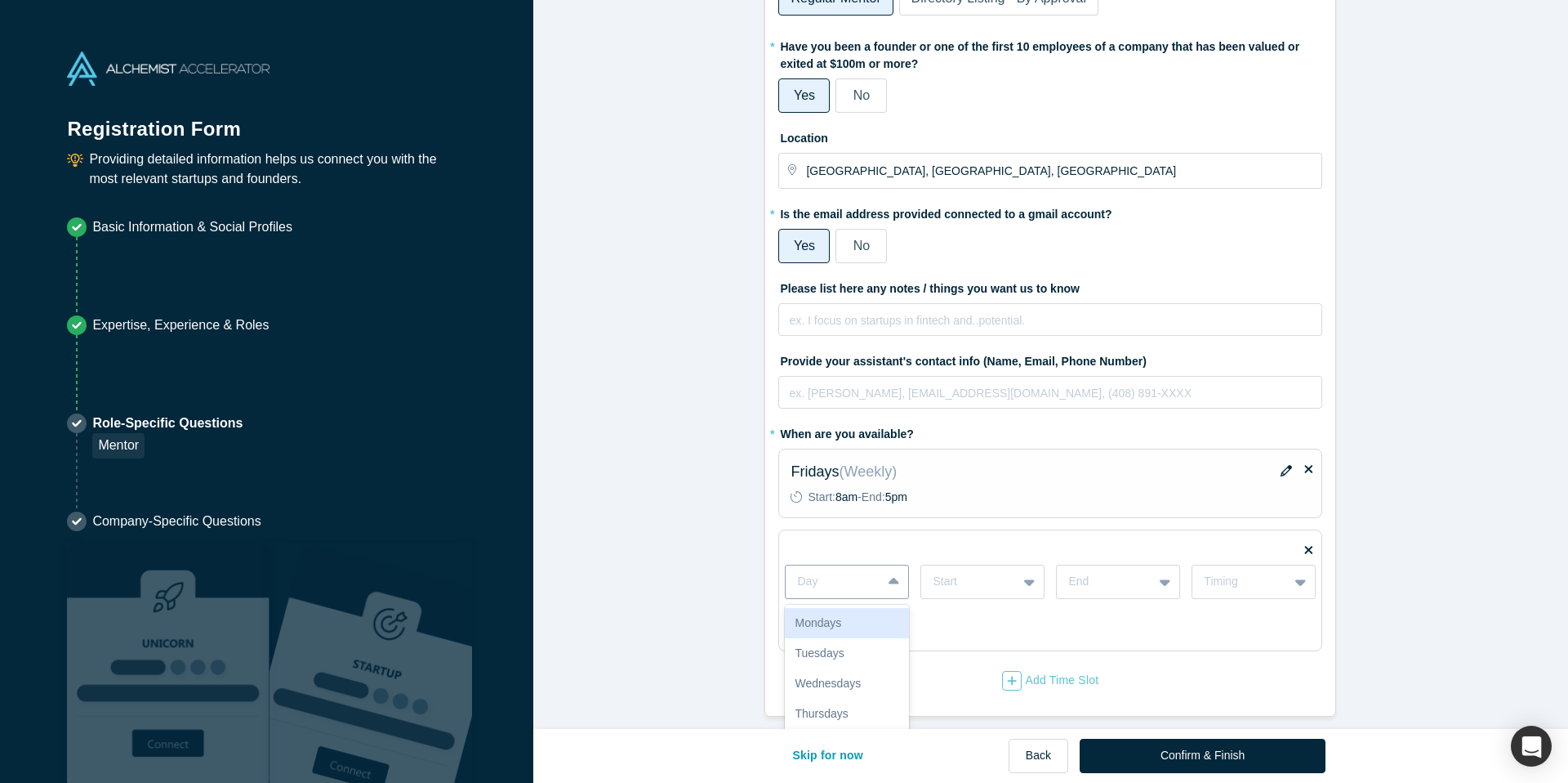
scroll to position [147, 0]
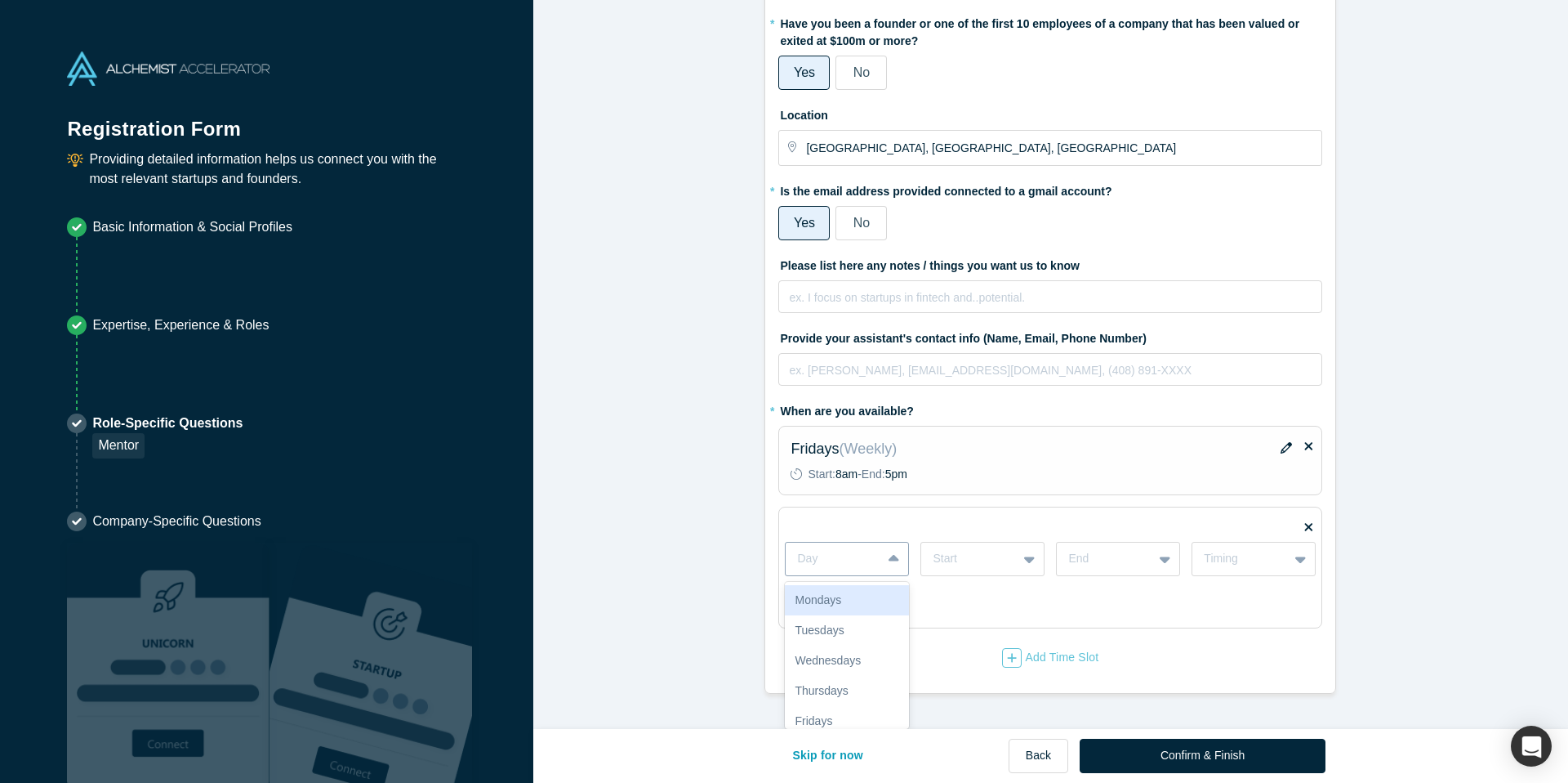
click at [897, 576] on div "Mondays, 1 of 7. 7 results available. Use Up and Down to choose options, press …" at bounding box center [848, 559] width 125 height 34
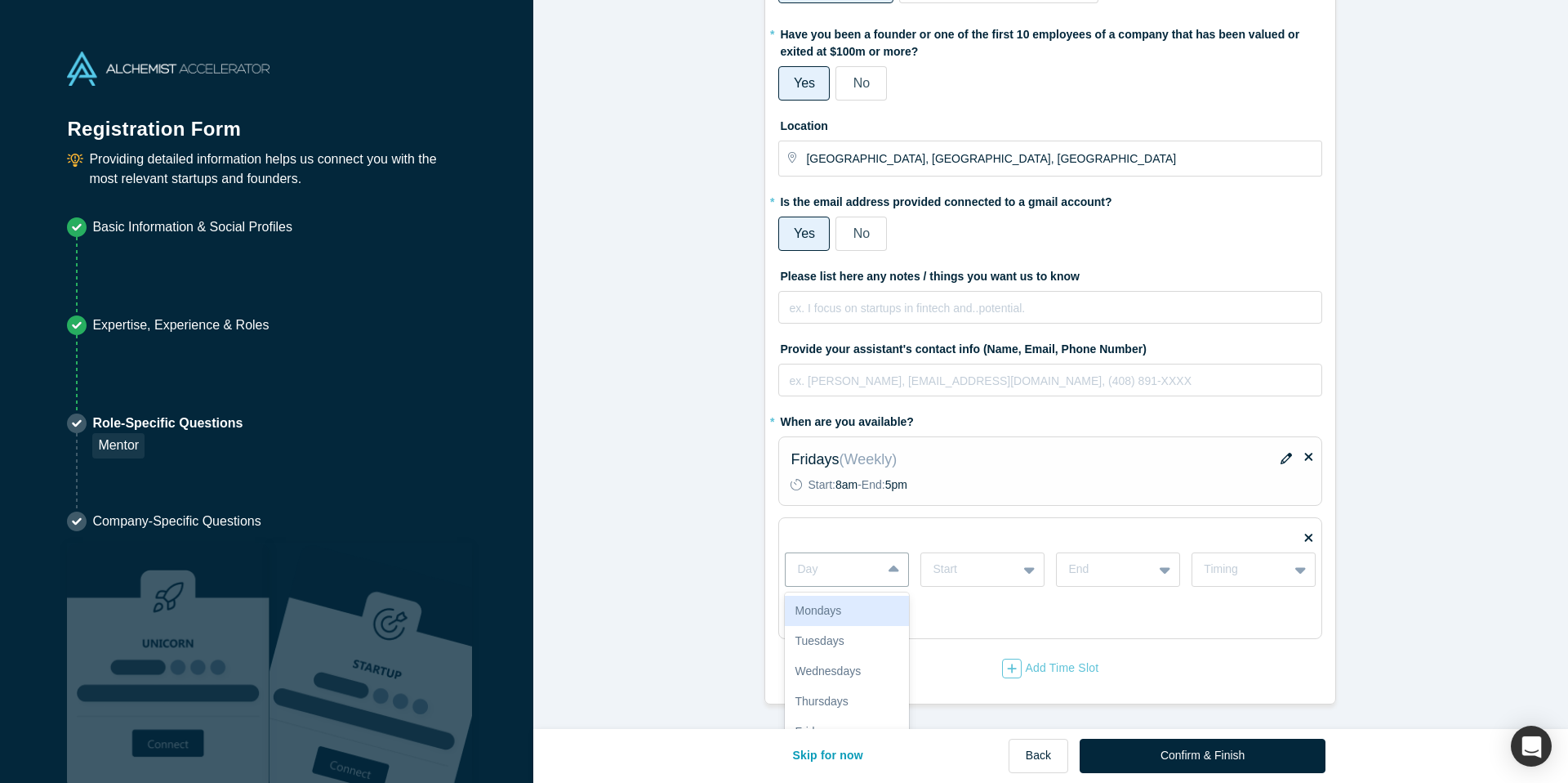
scroll to position [135, 0]
click at [1305, 534] on icon at bounding box center [1309, 539] width 8 height 13
click at [0, 0] on input "checkbox" at bounding box center [0, 0] width 0 height 0
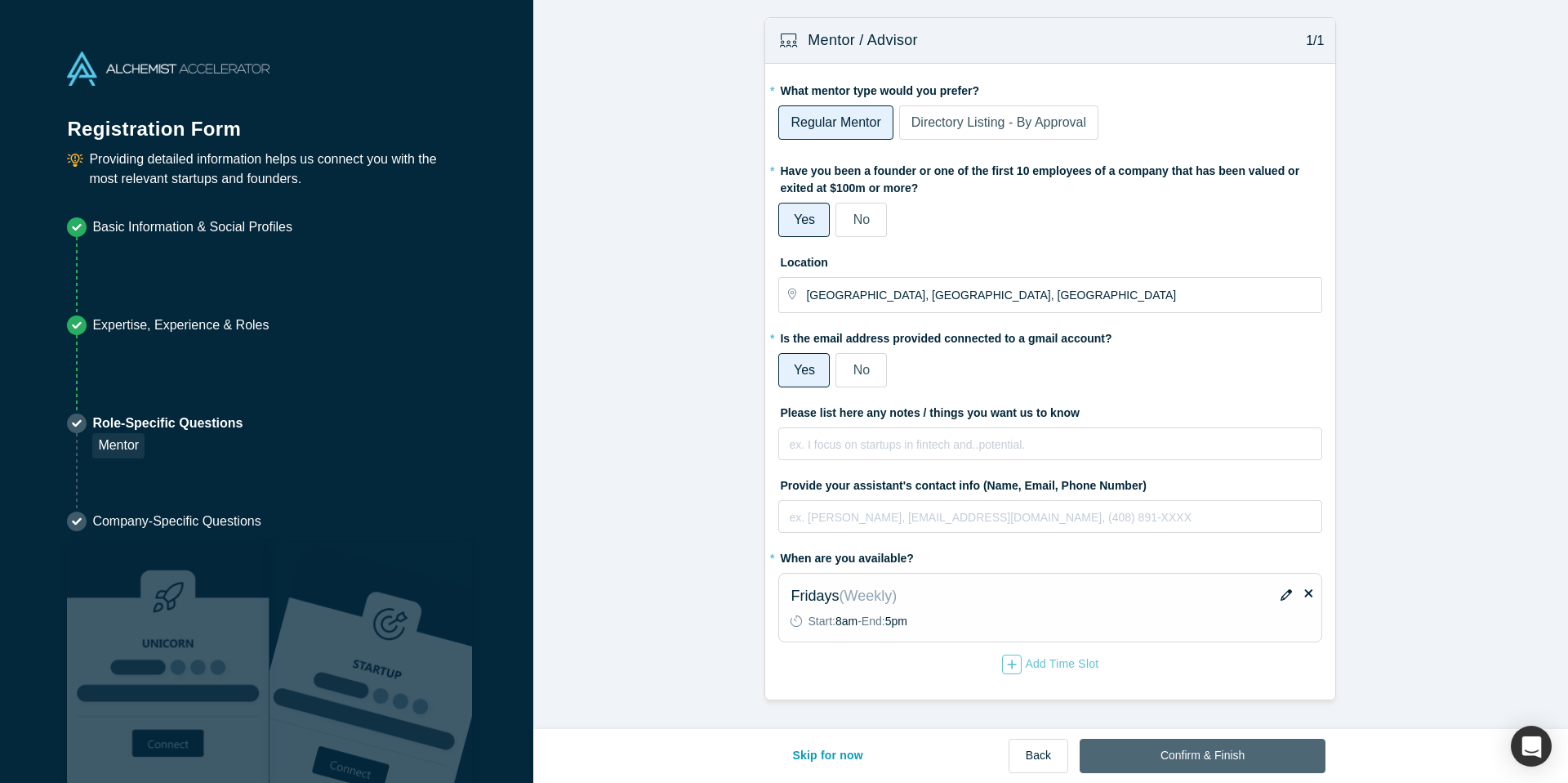
click at [1210, 757] on button "Confirm & Finish" at bounding box center [1202, 756] width 246 height 34
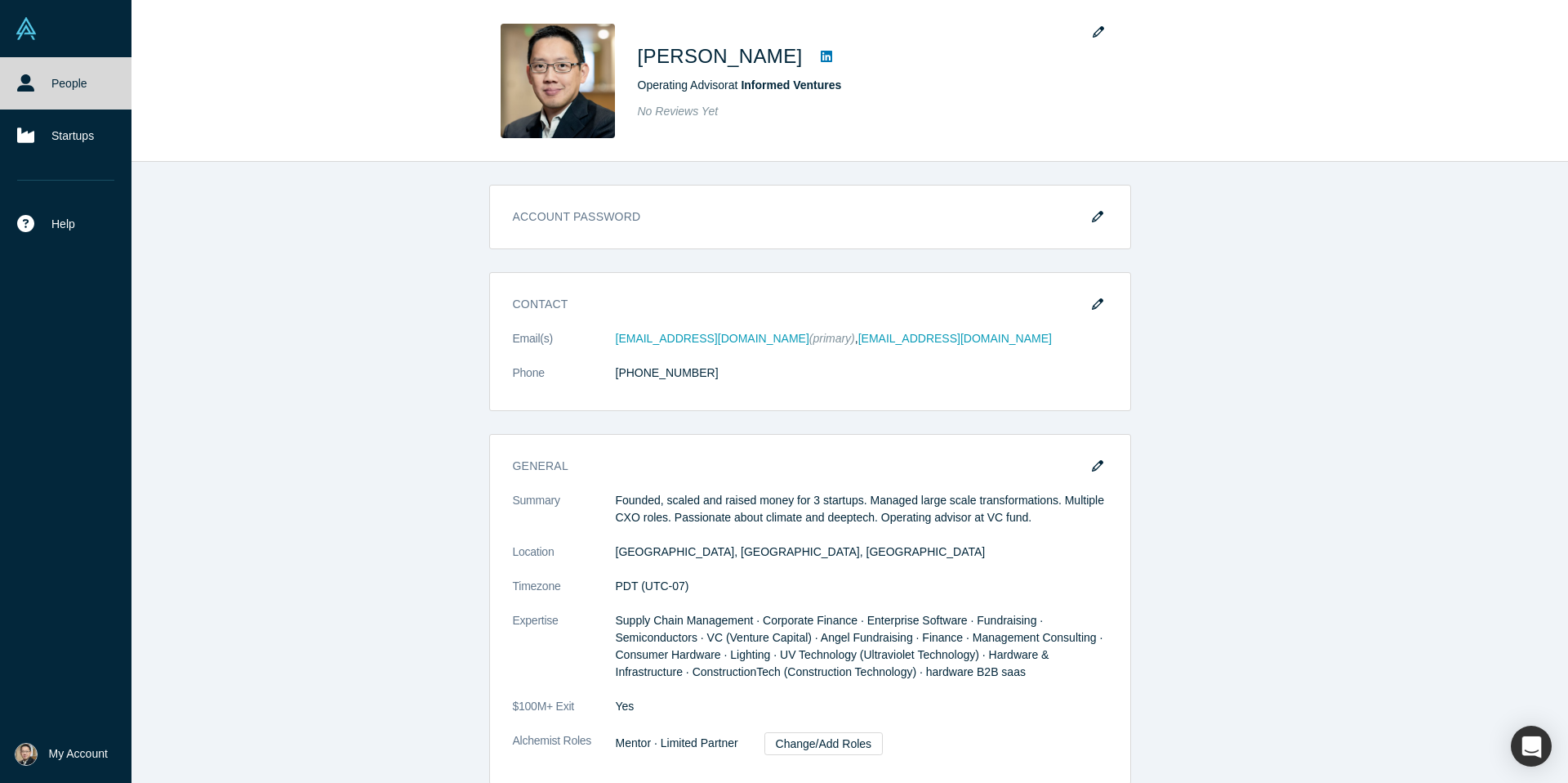
click at [77, 86] on link "People" at bounding box center [66, 83] width 132 height 52
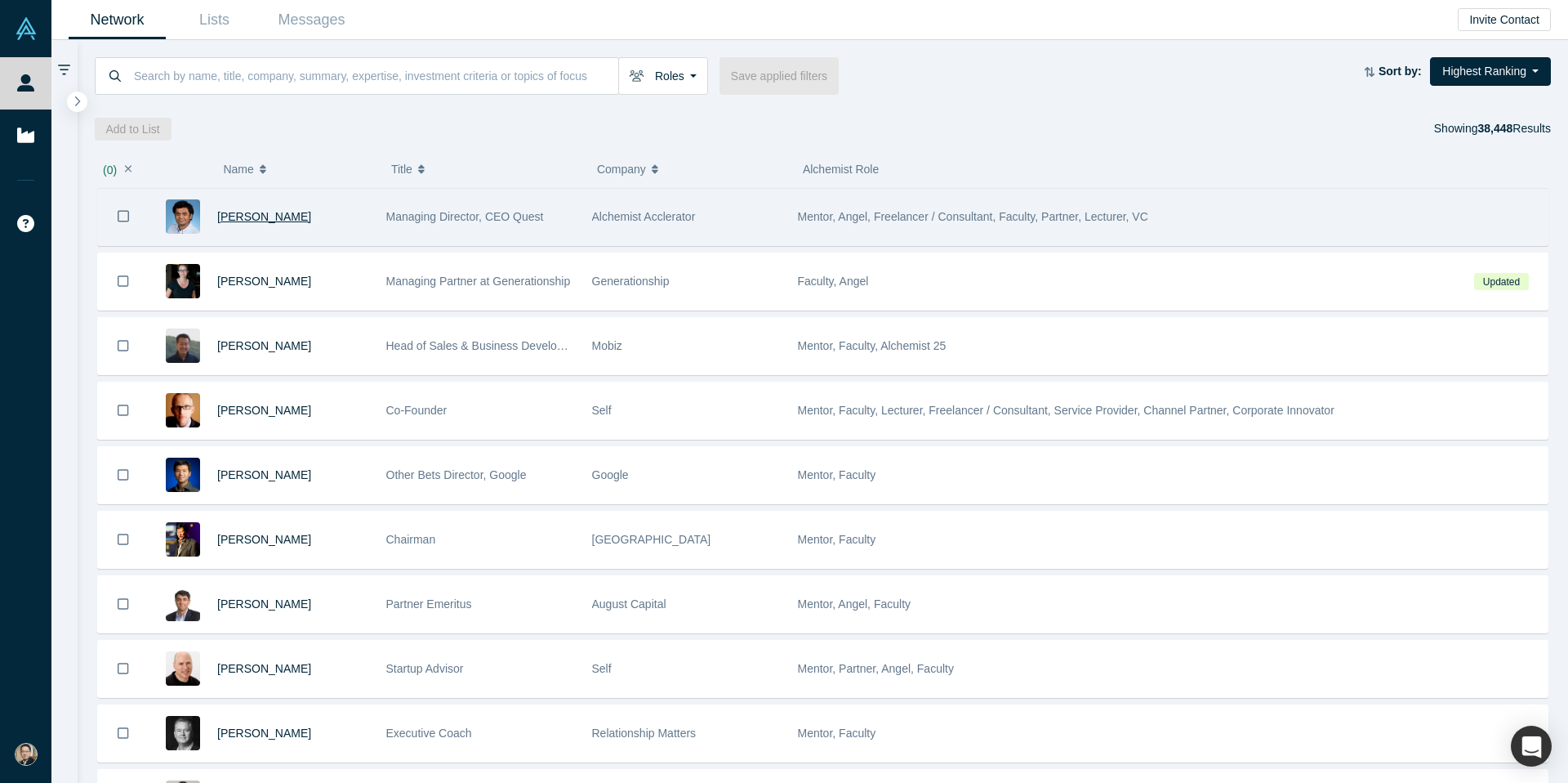
click at [294, 218] on span "[PERSON_NAME]" at bounding box center [264, 217] width 94 height 13
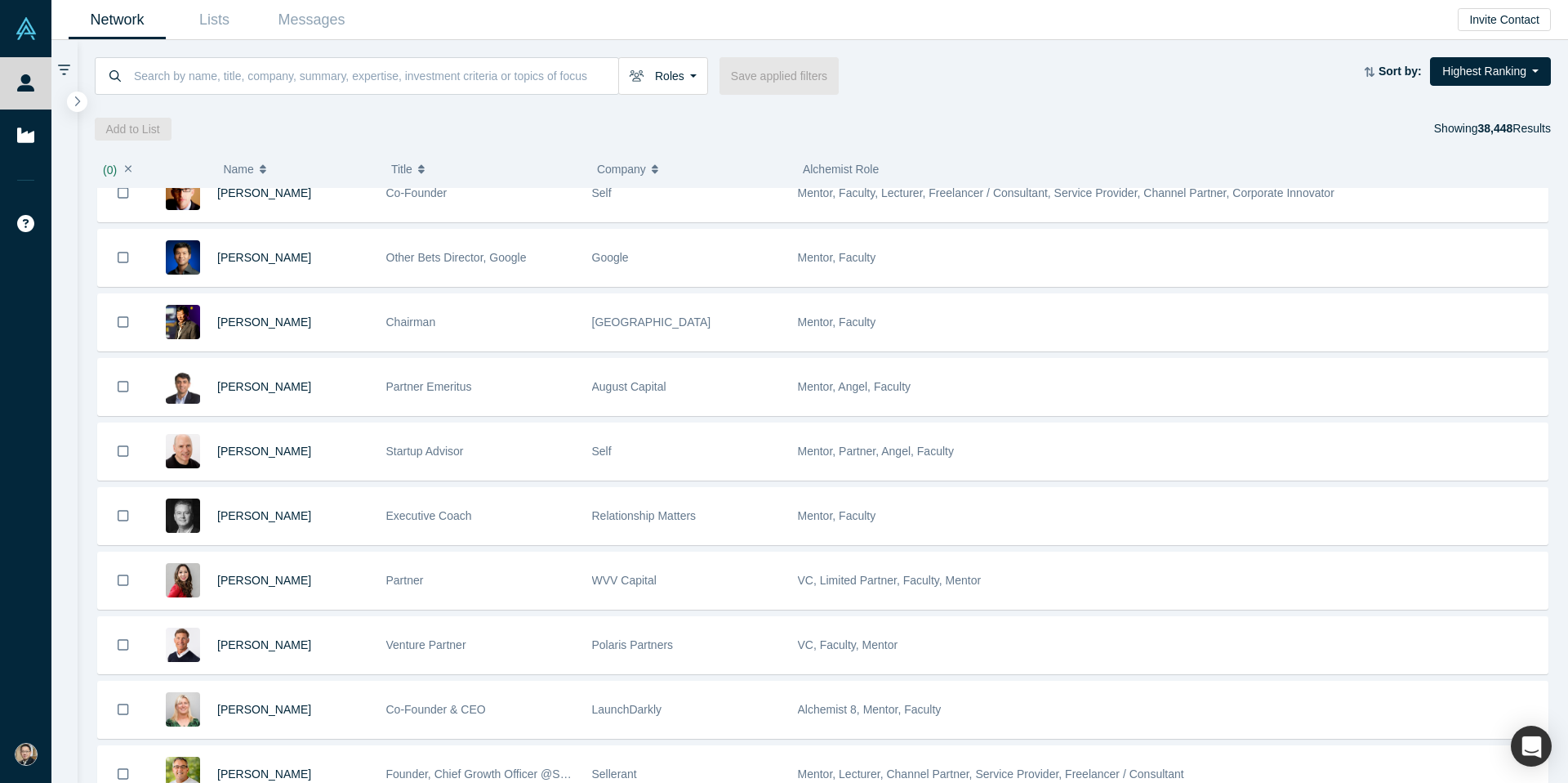
scroll to position [219, 0]
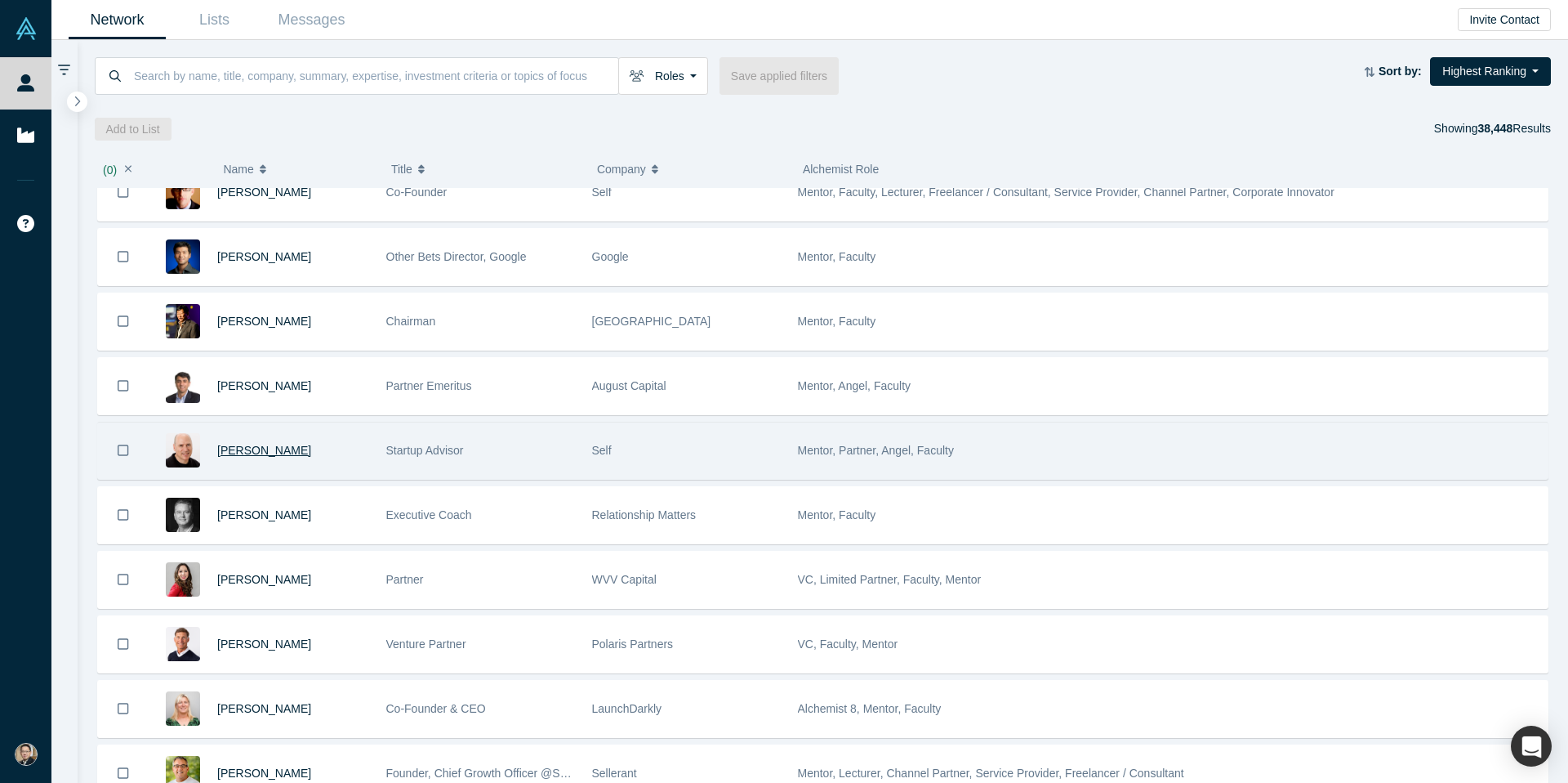
click at [258, 451] on span "[PERSON_NAME]" at bounding box center [264, 450] width 94 height 13
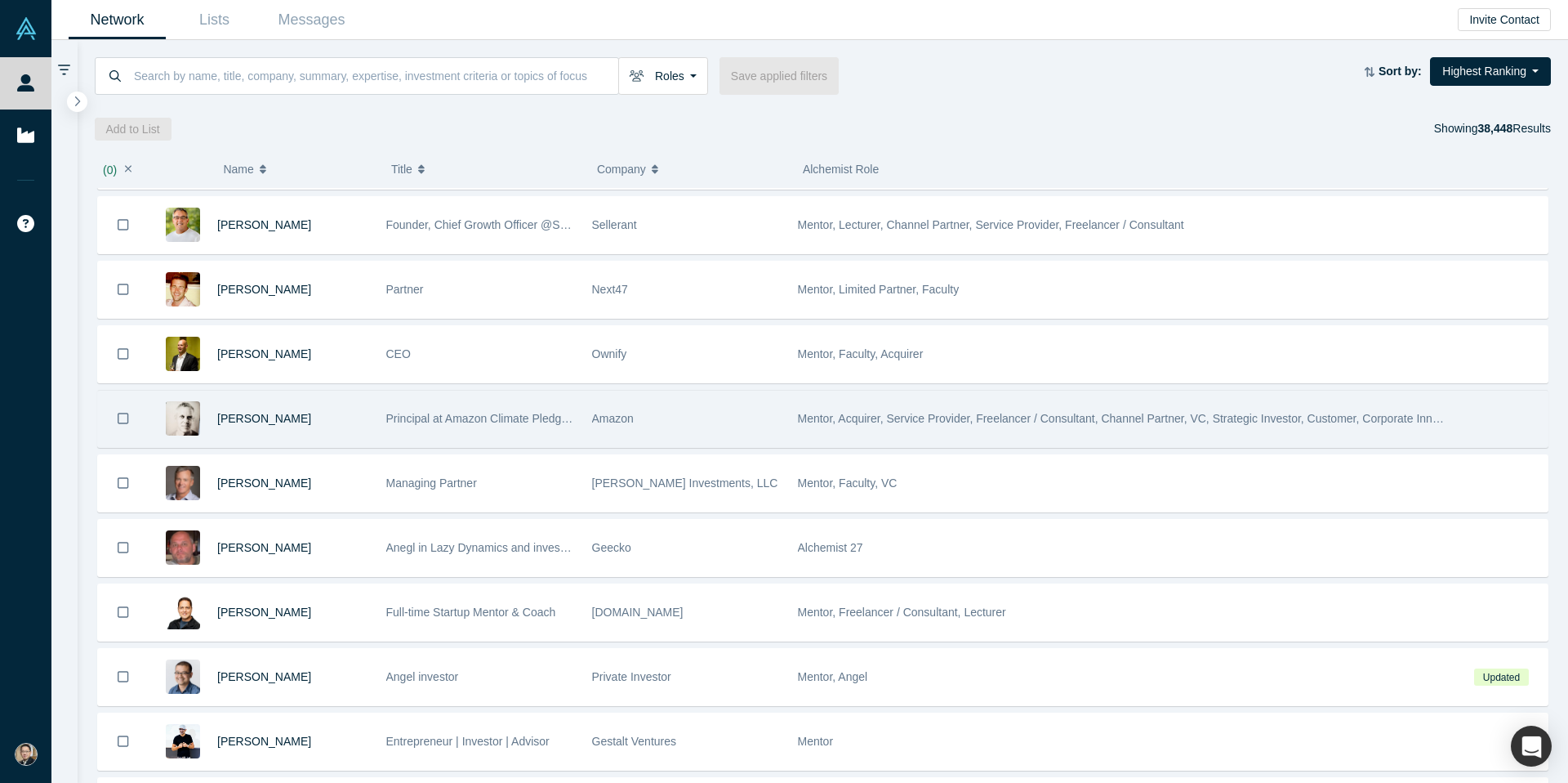
scroll to position [771, 0]
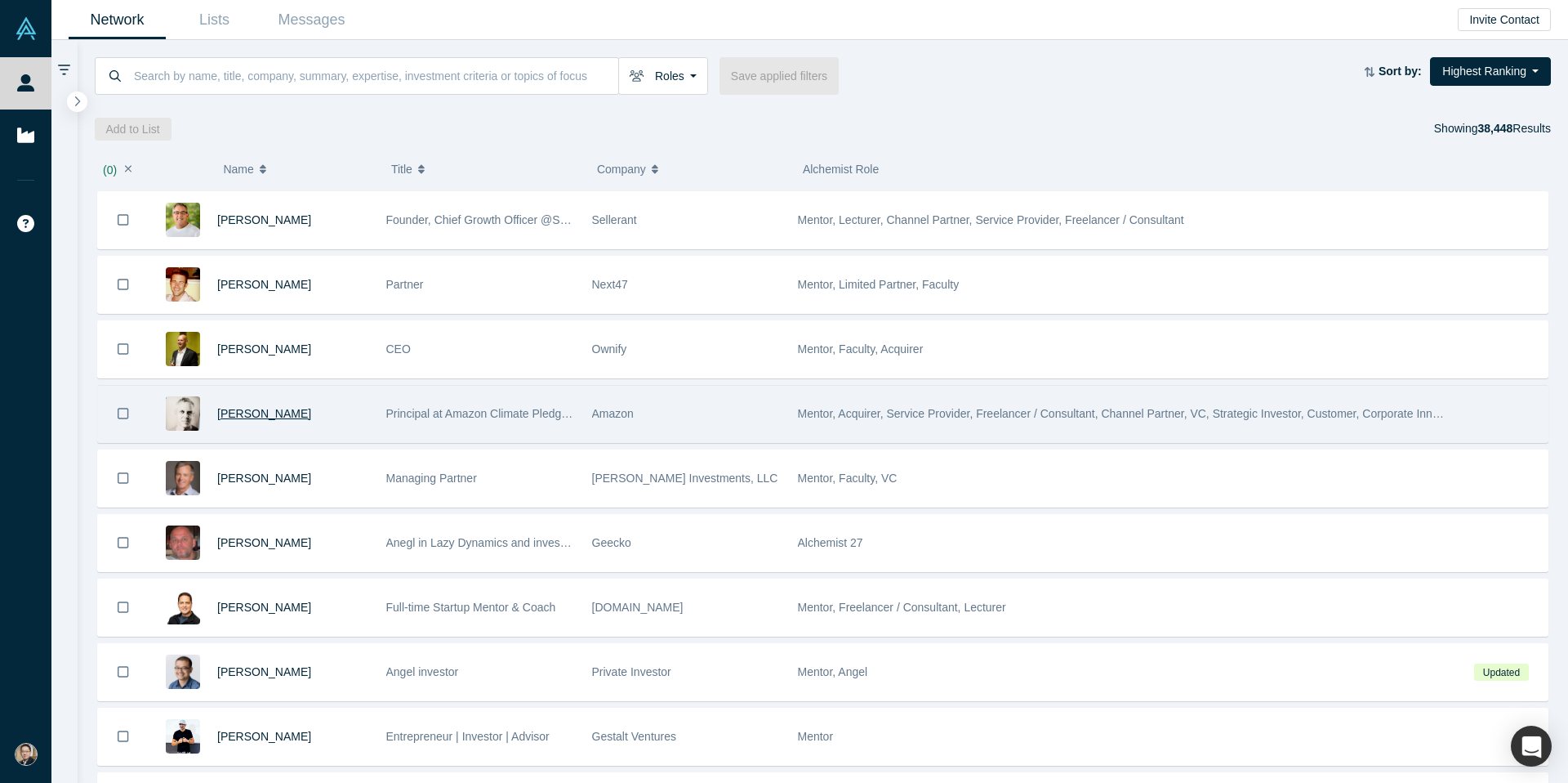
click at [246, 415] on span "[PERSON_NAME]" at bounding box center [264, 414] width 94 height 13
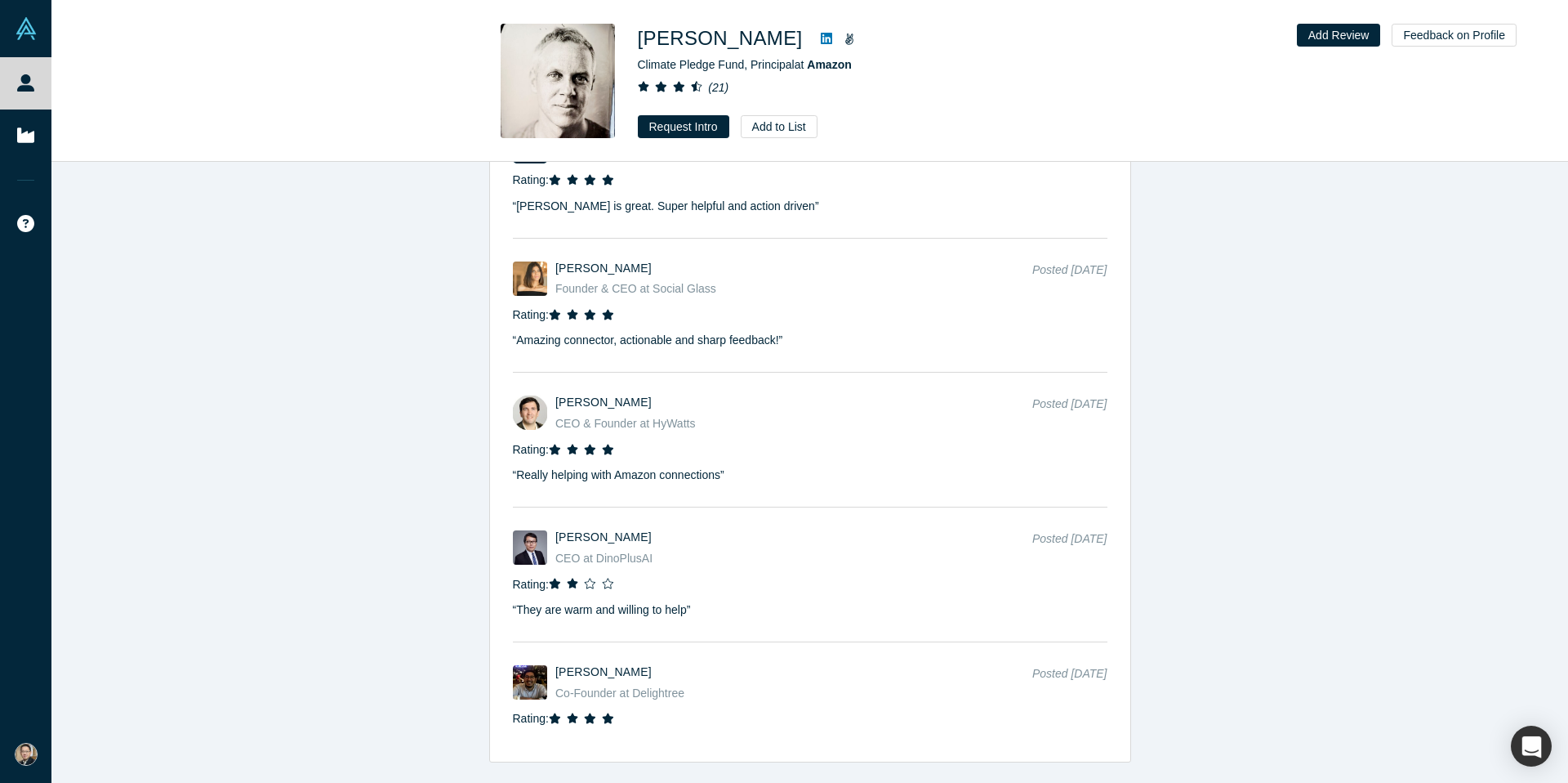
scroll to position [4825, 0]
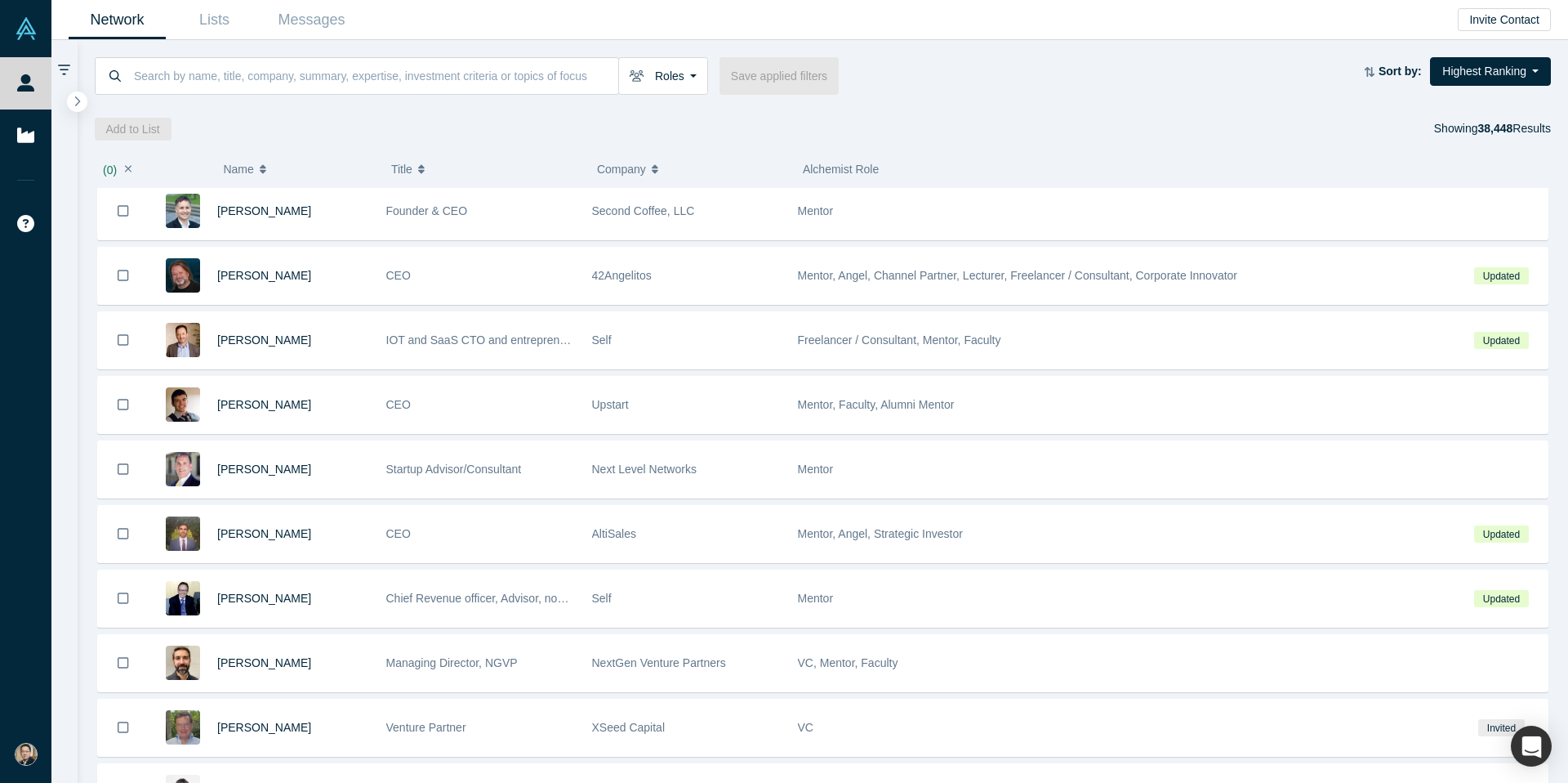
scroll to position [3172, 0]
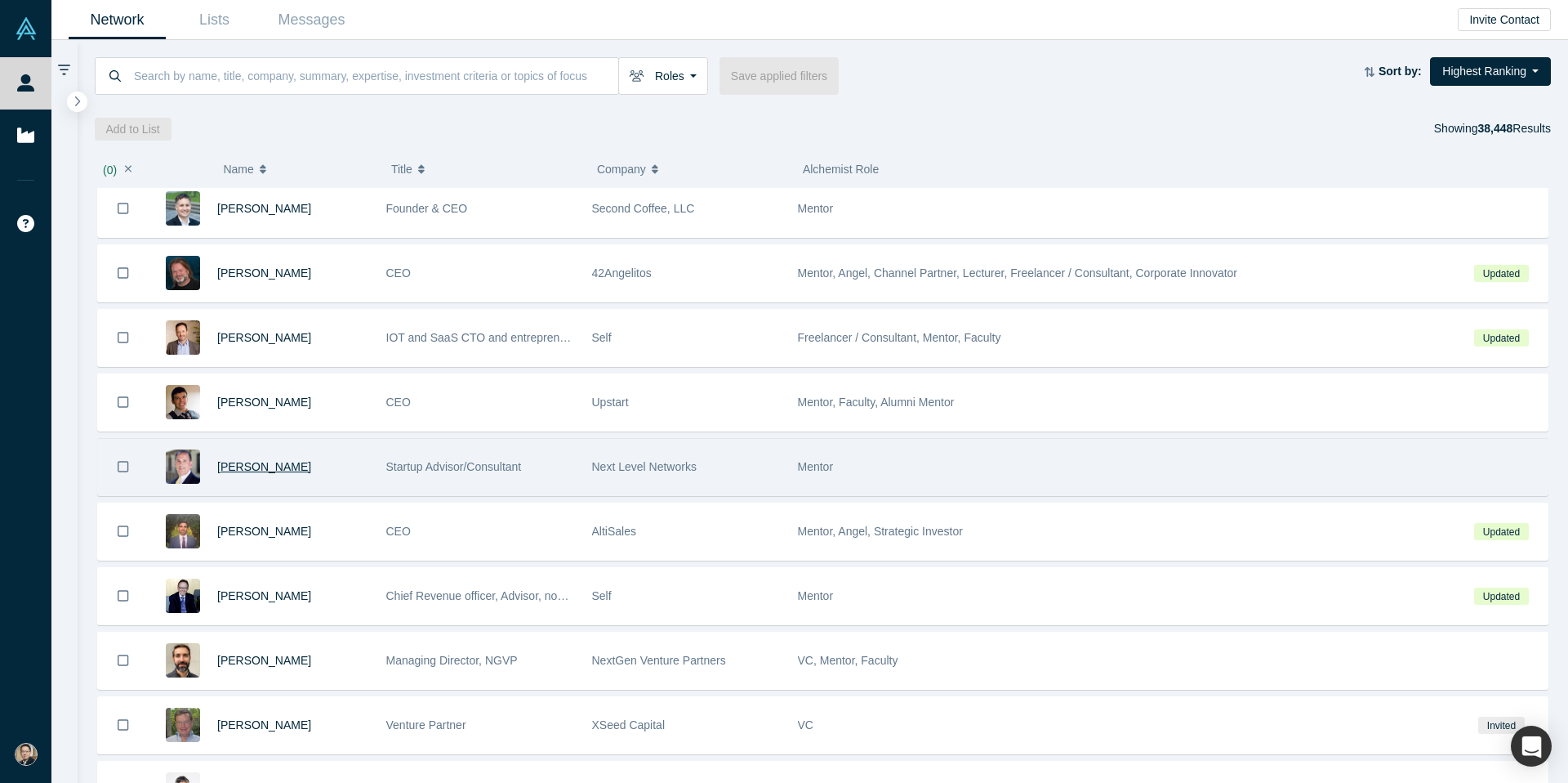
click at [272, 467] on span "[PERSON_NAME]" at bounding box center [264, 466] width 94 height 13
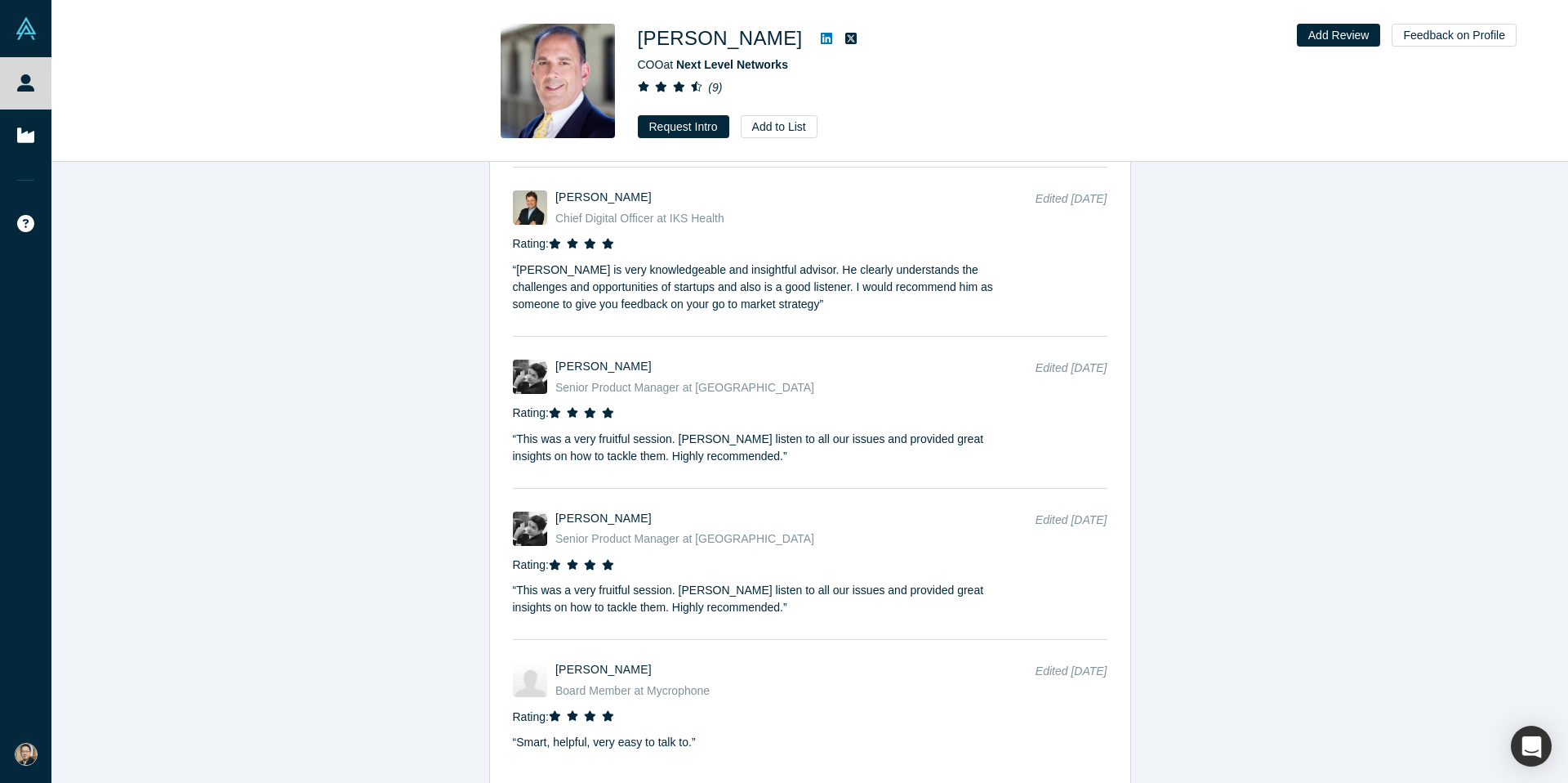
scroll to position [2870, 0]
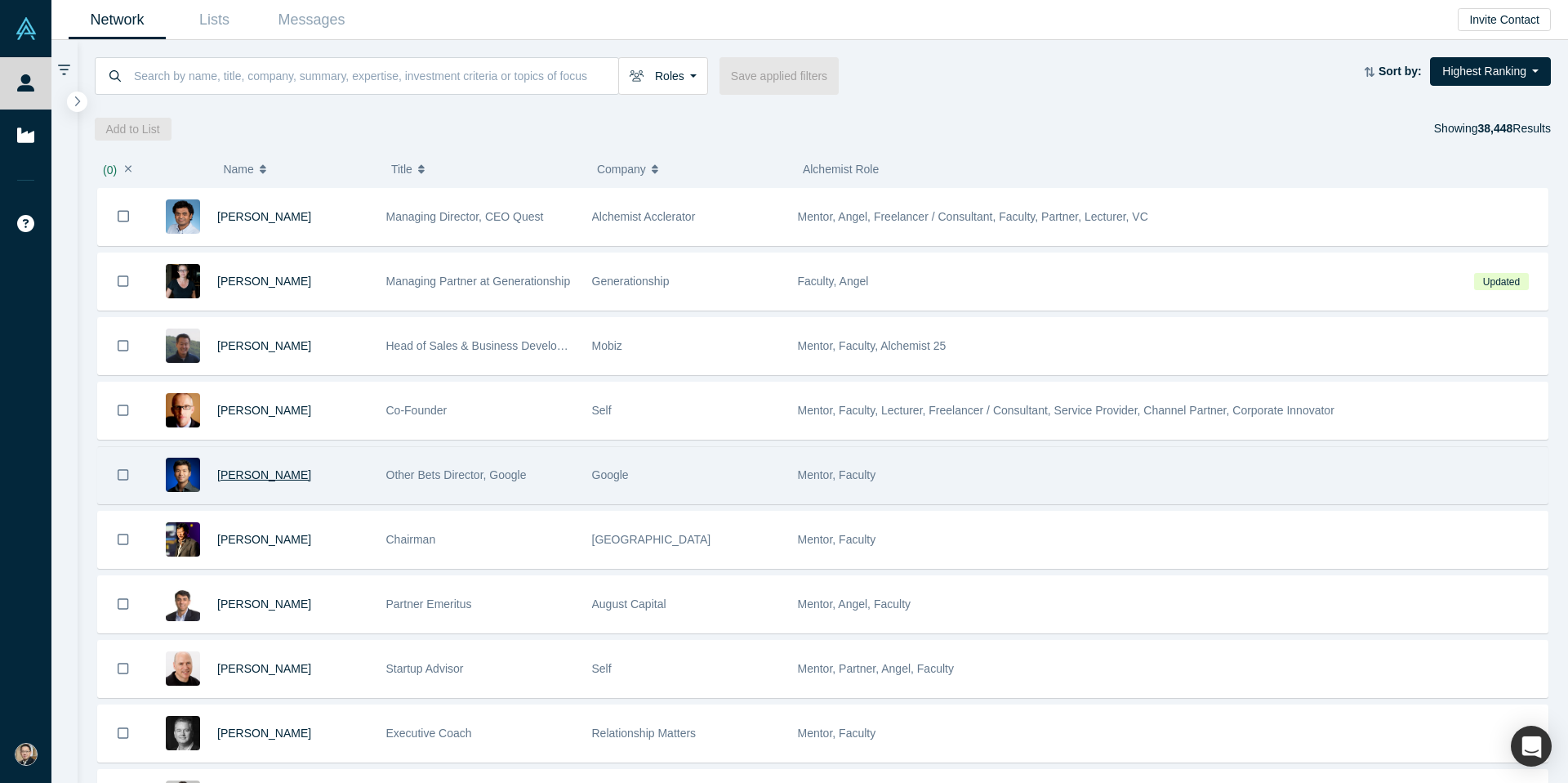
click at [255, 475] on span "[PERSON_NAME]" at bounding box center [264, 475] width 94 height 13
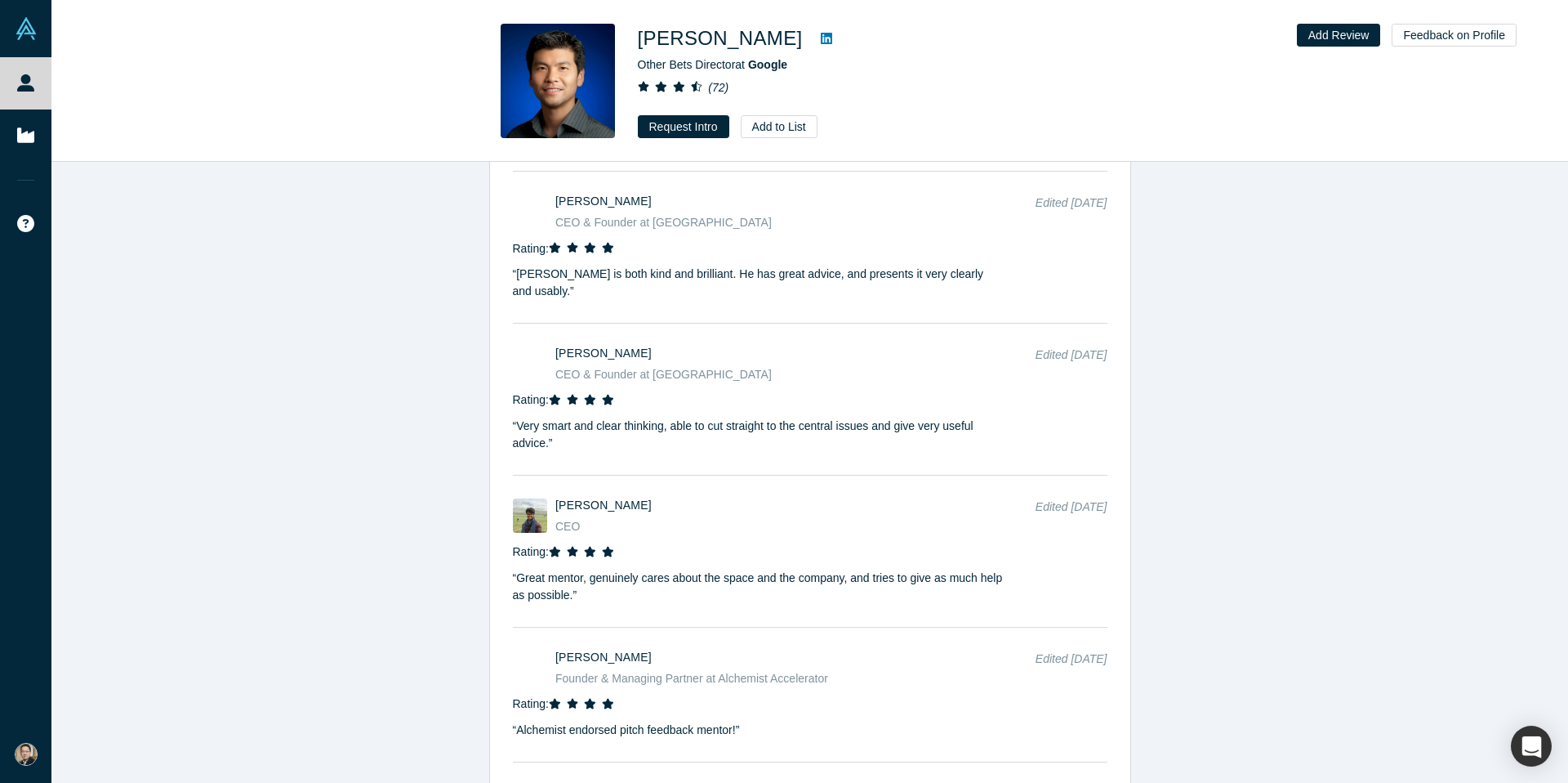
scroll to position [7787, 0]
